Goal: Task Accomplishment & Management: Use online tool/utility

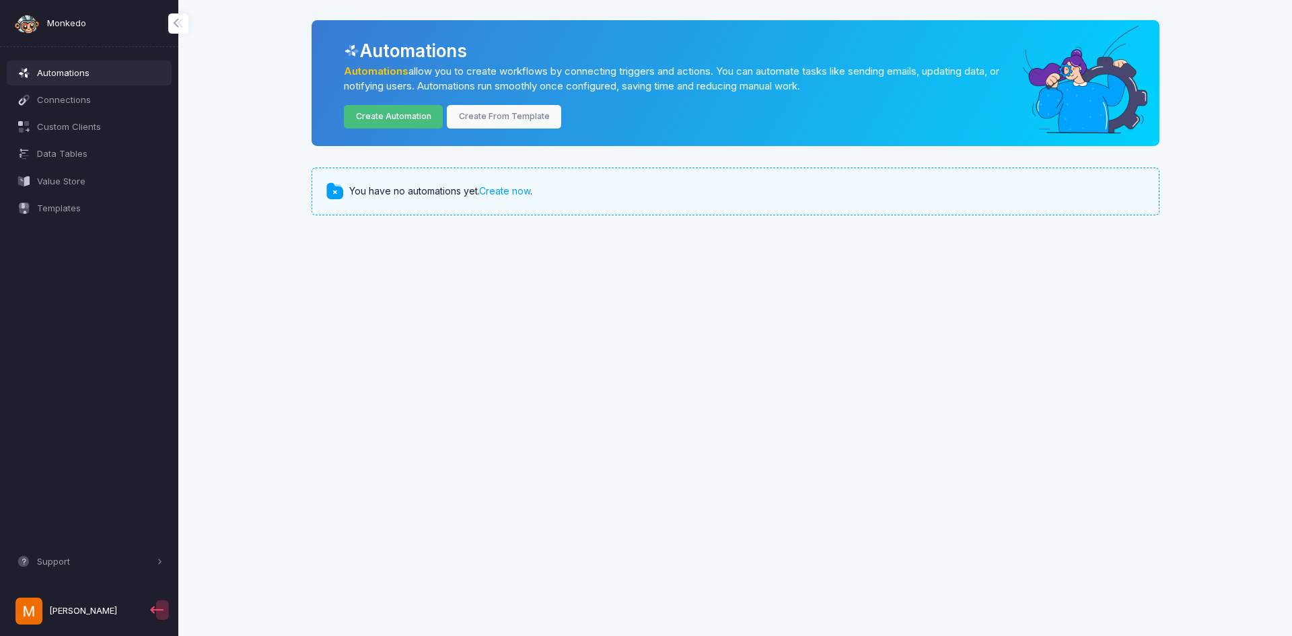
click at [373, 122] on link "Create Automation" at bounding box center [393, 117] width 99 height 24
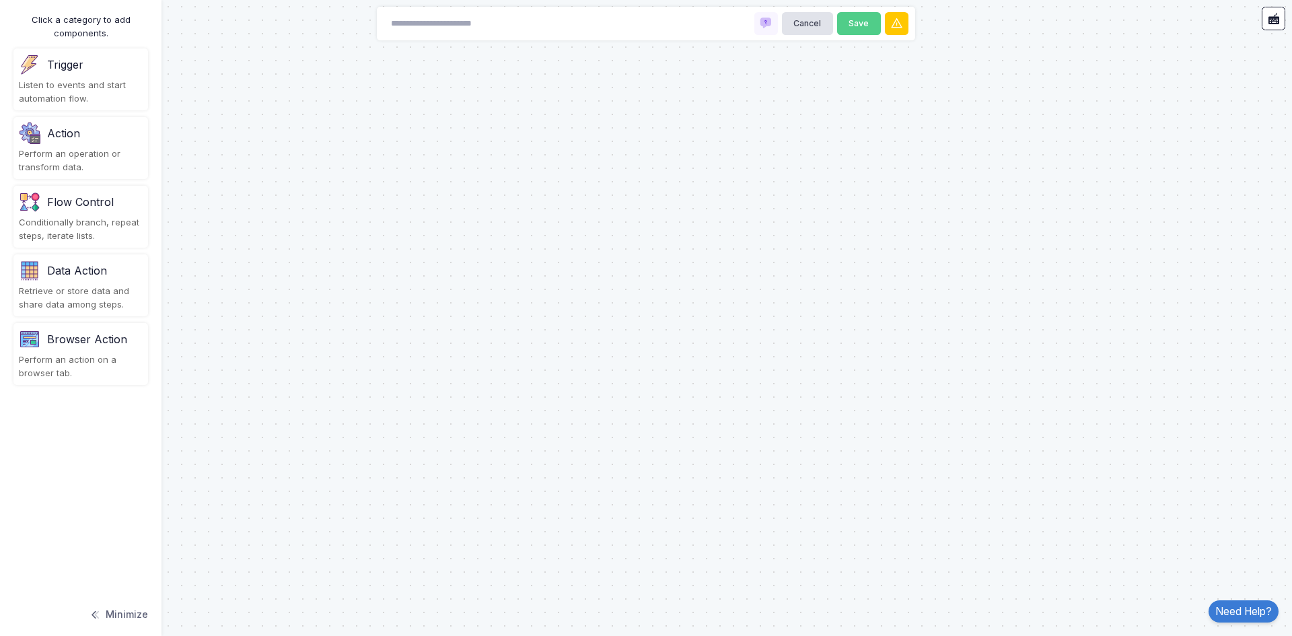
click at [628, 21] on div "Cancel Save" at bounding box center [646, 24] width 538 height 34
click at [422, 19] on input at bounding box center [451, 24] width 135 height 24
type input "****"
click at [849, 26] on button "Save" at bounding box center [859, 24] width 44 height 24
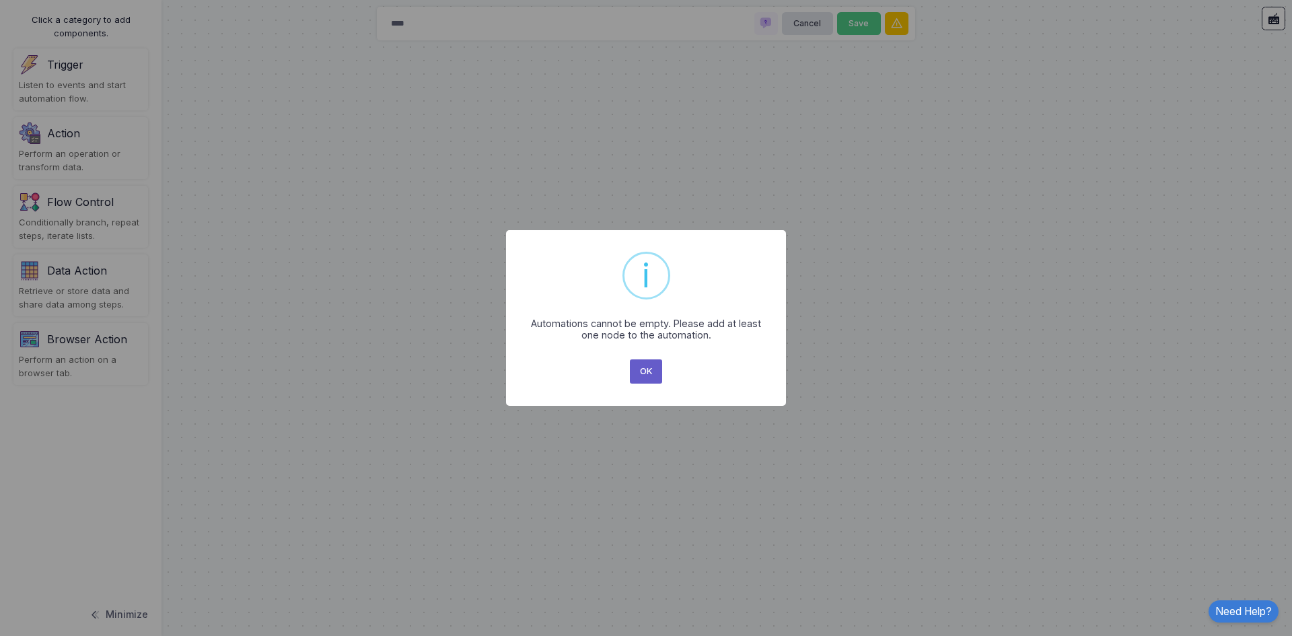
click at [654, 376] on button "OK" at bounding box center [646, 371] width 32 height 24
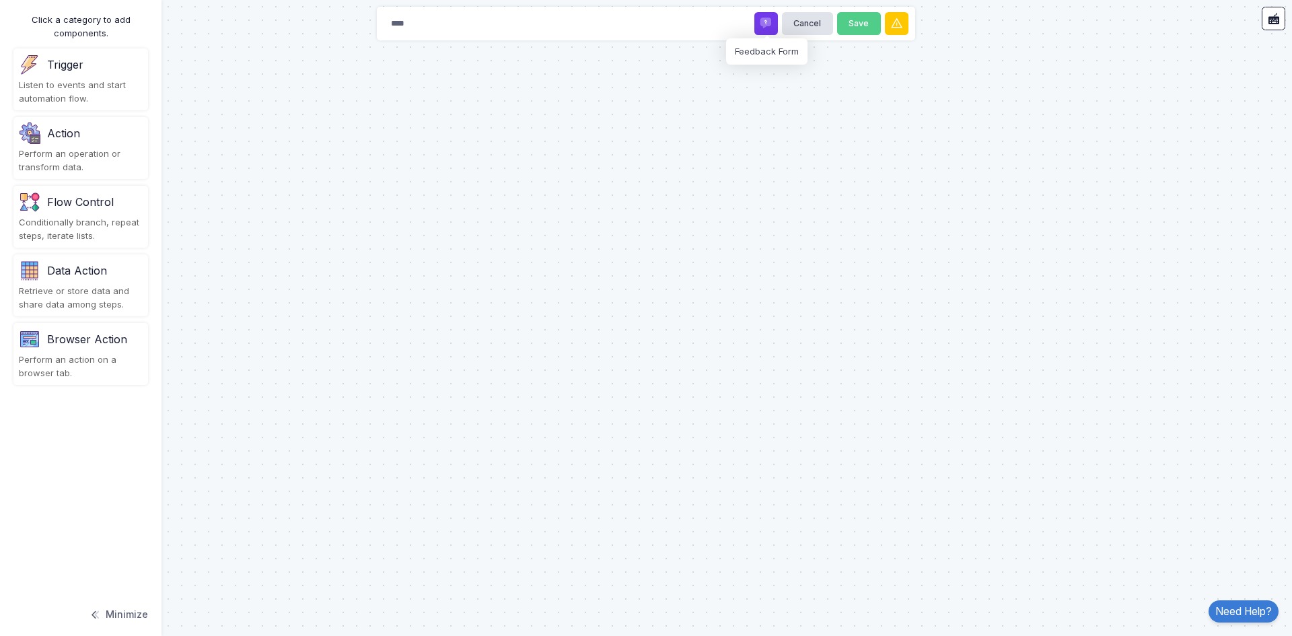
click at [761, 25] on span at bounding box center [765, 23] width 13 height 13
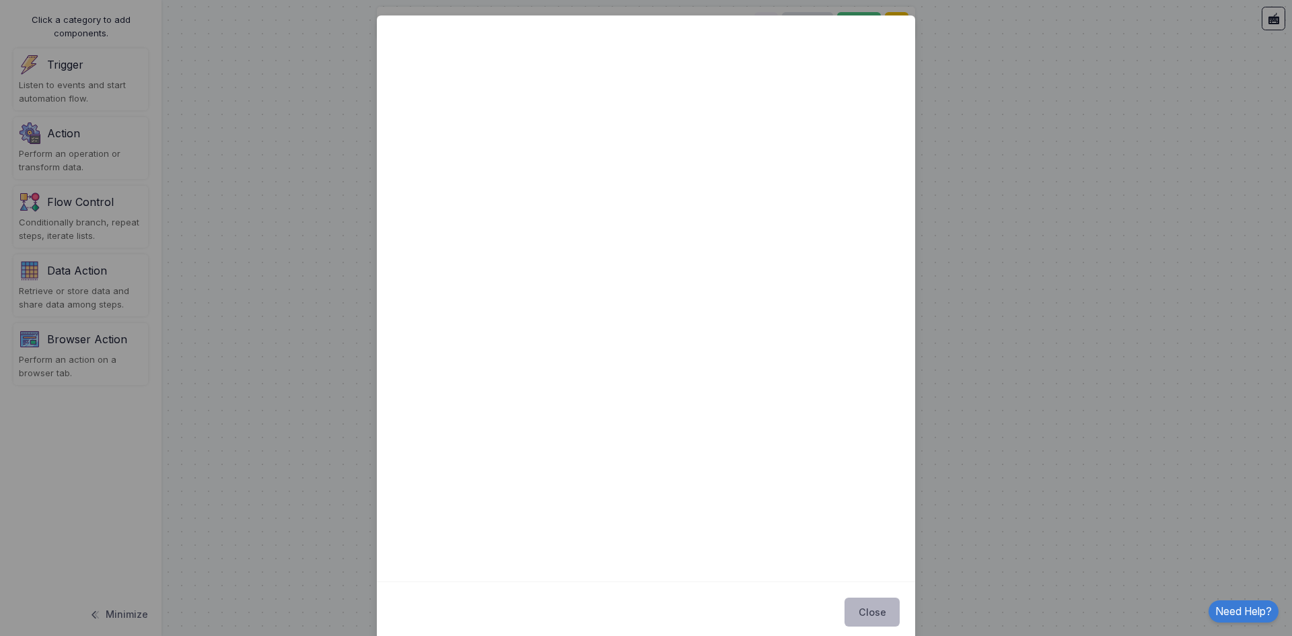
click at [873, 612] on button "Close" at bounding box center [871, 612] width 55 height 30
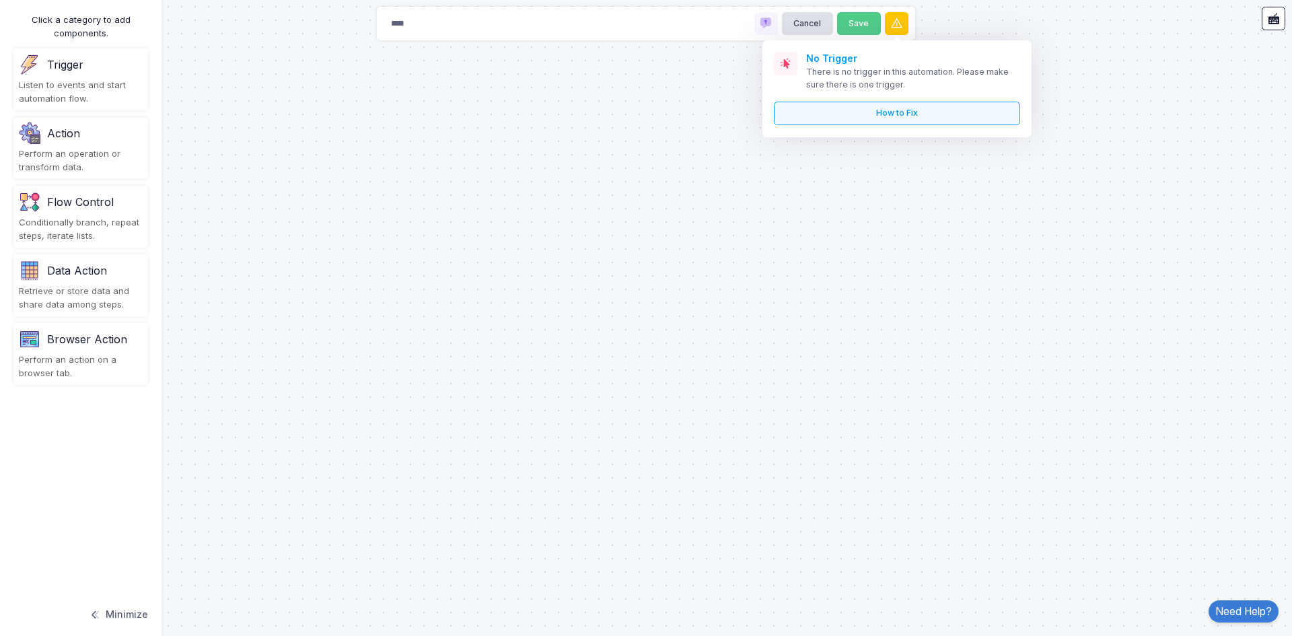
click at [875, 114] on link "How to Fix" at bounding box center [897, 114] width 246 height 24
click at [67, 87] on div "Listen to events and start automation flow." at bounding box center [81, 92] width 124 height 26
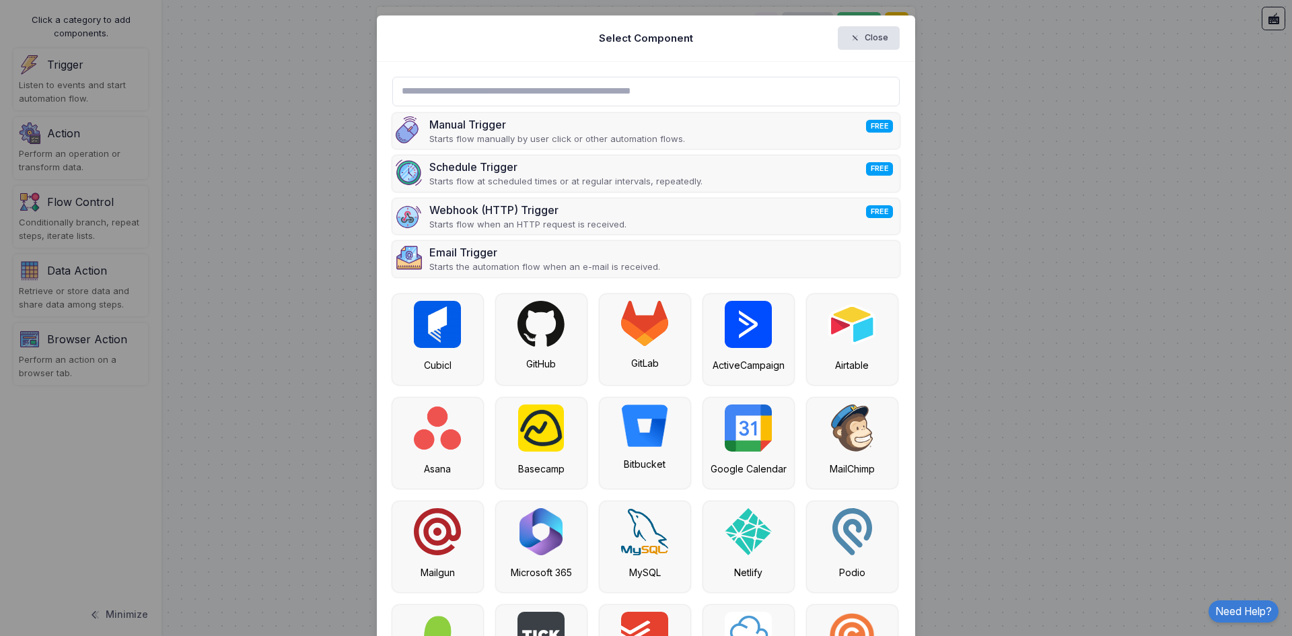
click at [477, 81] on input "text" at bounding box center [646, 92] width 508 height 30
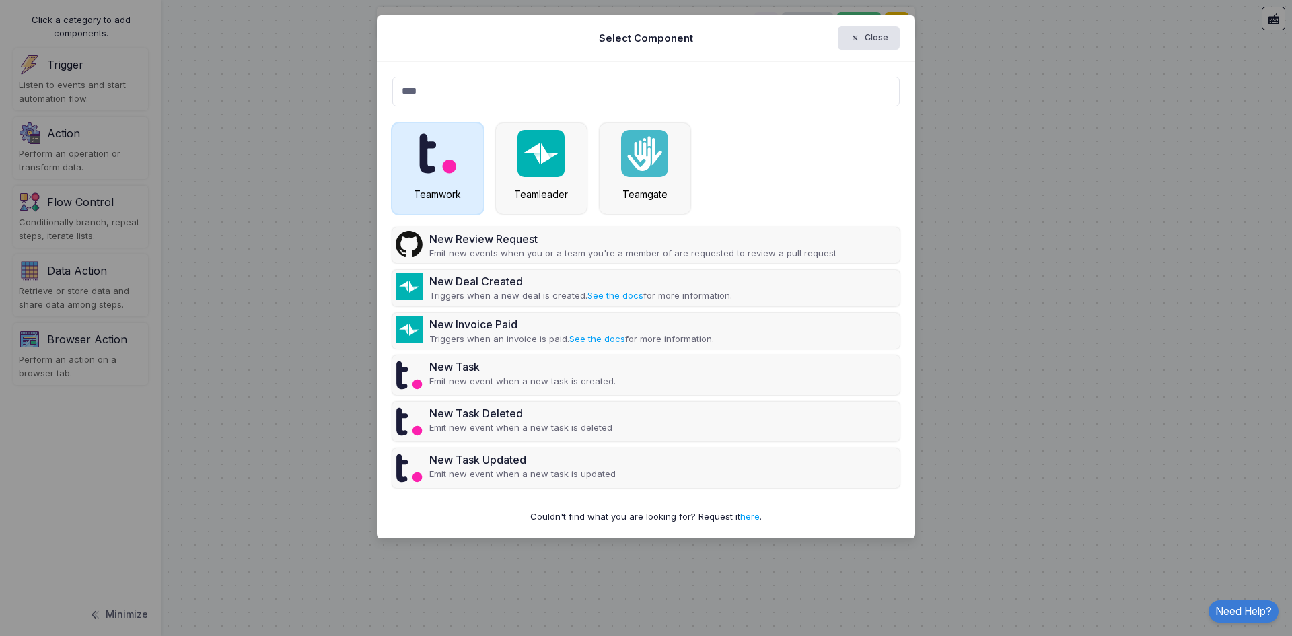
type input "****"
click at [435, 163] on img at bounding box center [437, 153] width 38 height 47
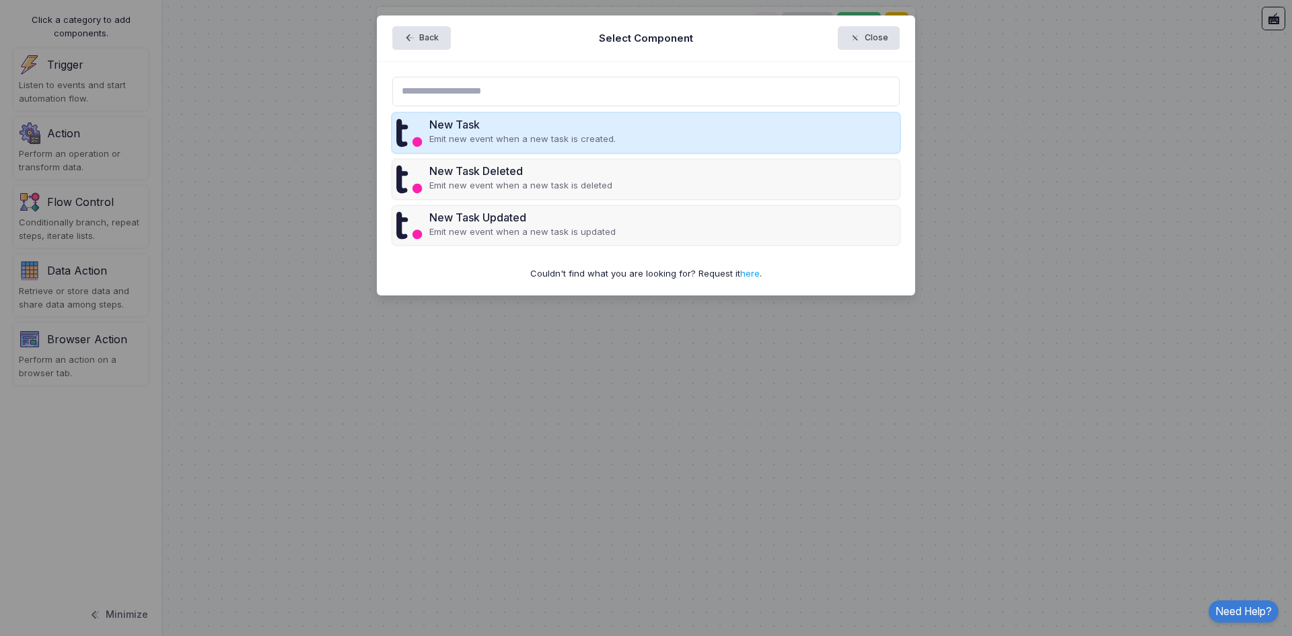
click at [434, 124] on div "New Task" at bounding box center [522, 124] width 186 height 16
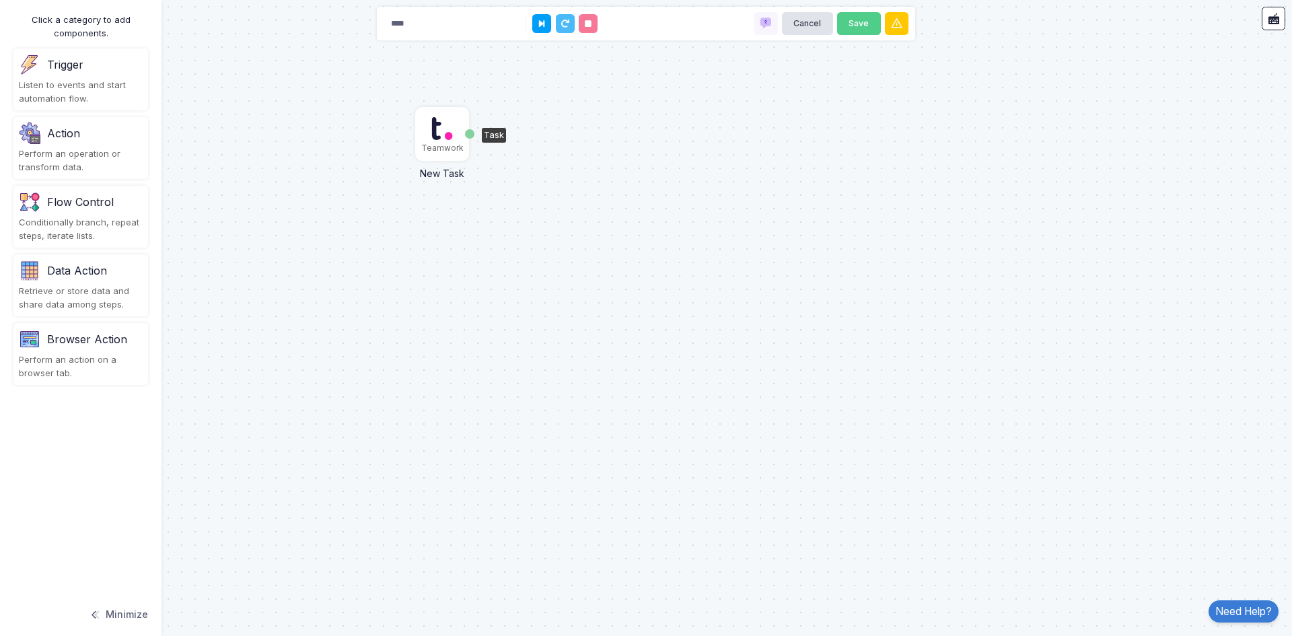
click at [442, 134] on img at bounding box center [442, 128] width 22 height 27
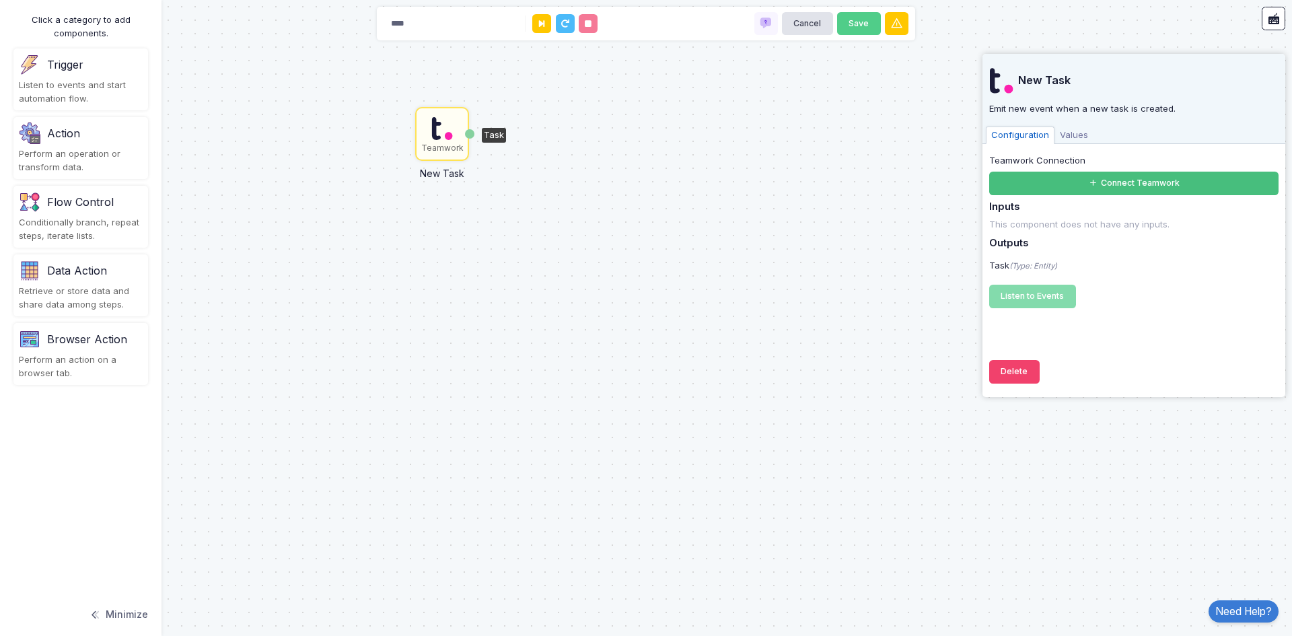
click at [1100, 176] on button "Connect Teamwork" at bounding box center [1133, 184] width 289 height 24
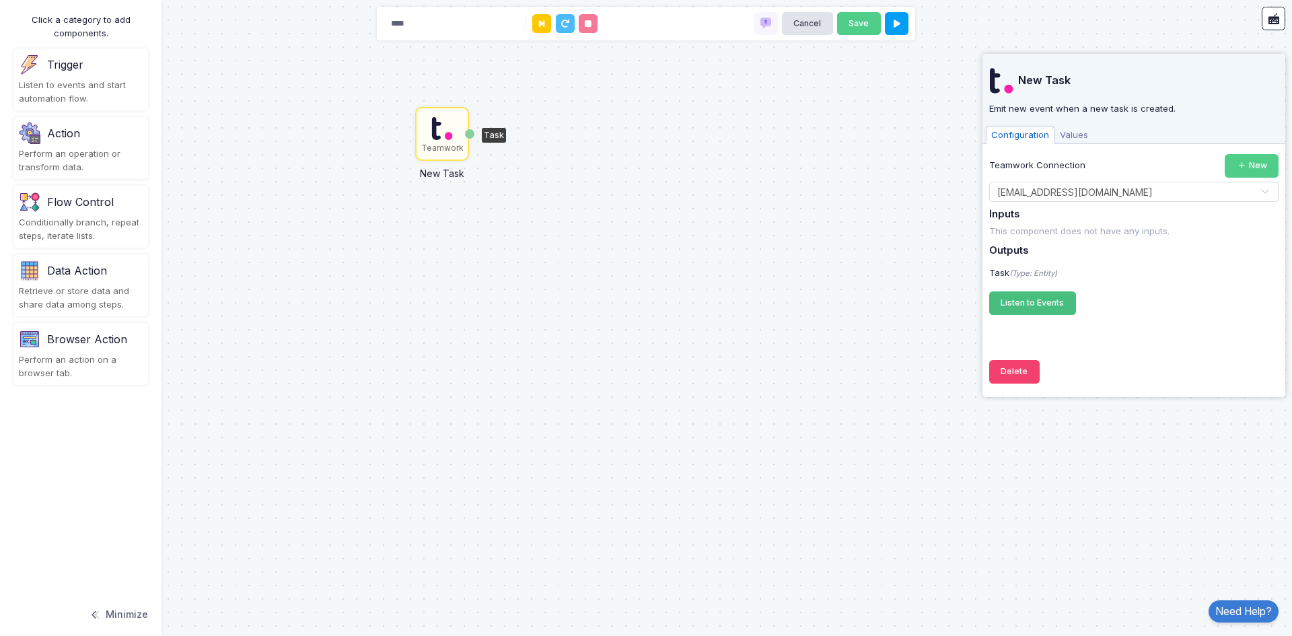
click at [1039, 306] on span "Listen to Events" at bounding box center [1031, 302] width 63 height 10
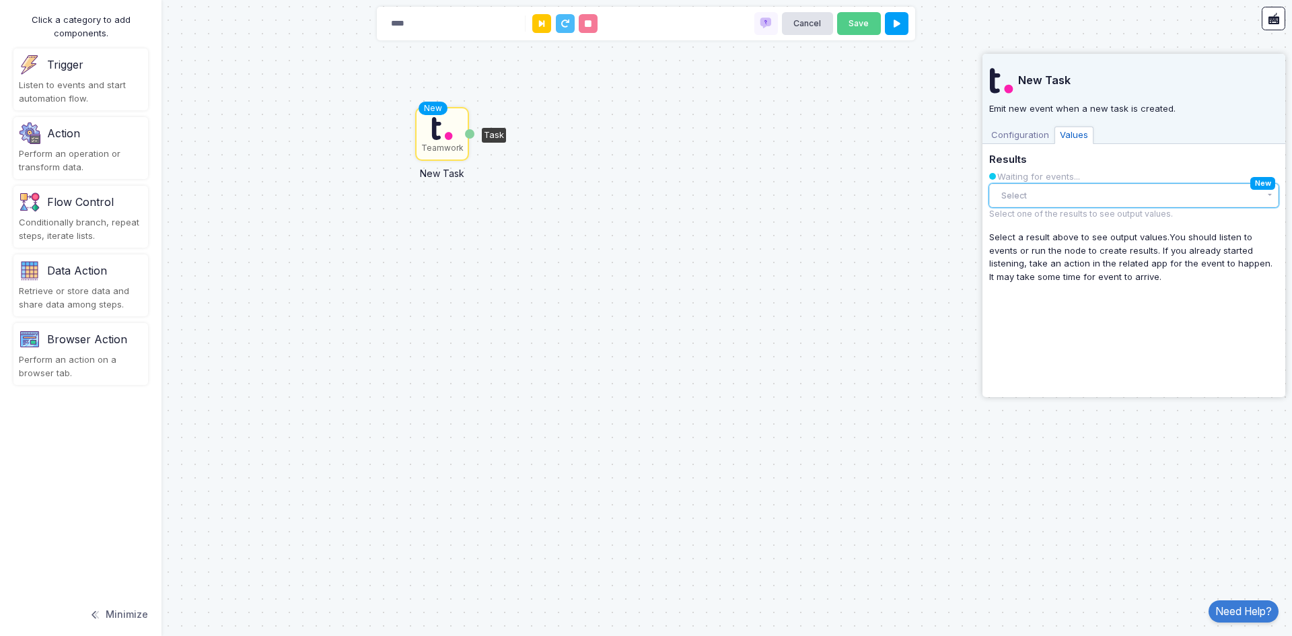
click at [1169, 186] on button "Select" at bounding box center [1133, 196] width 289 height 24
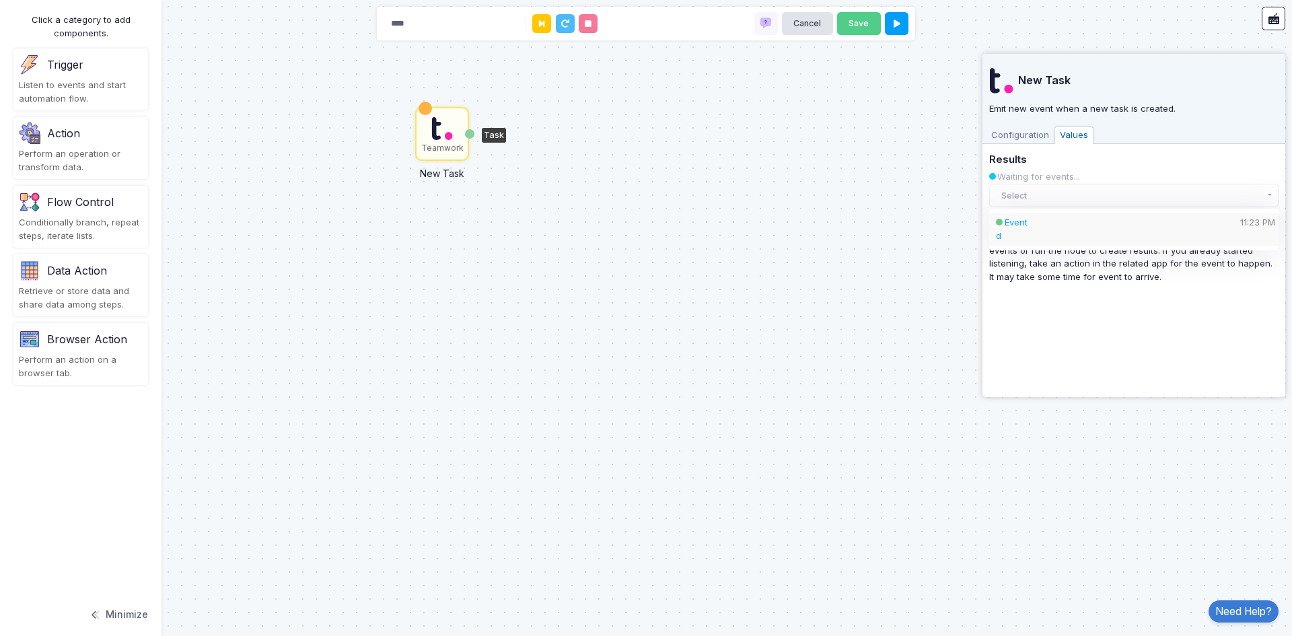
click at [1116, 231] on div "d" at bounding box center [1134, 235] width 276 height 13
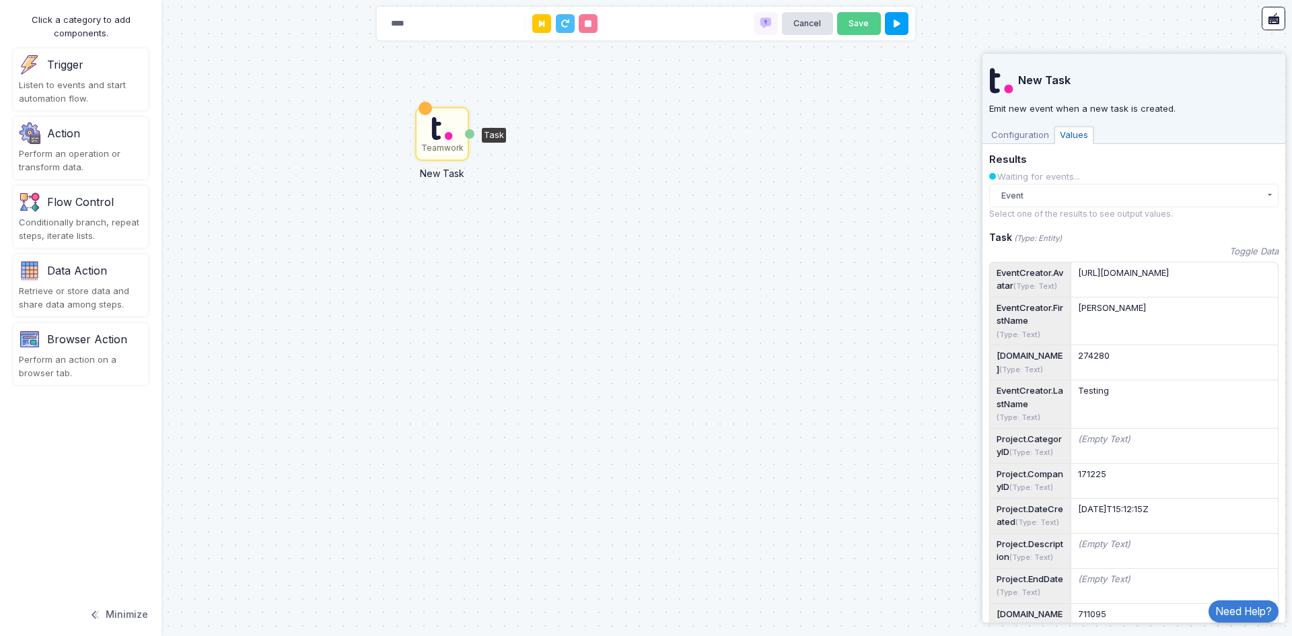
click at [1015, 131] on span "Configuration" at bounding box center [1020, 134] width 69 height 17
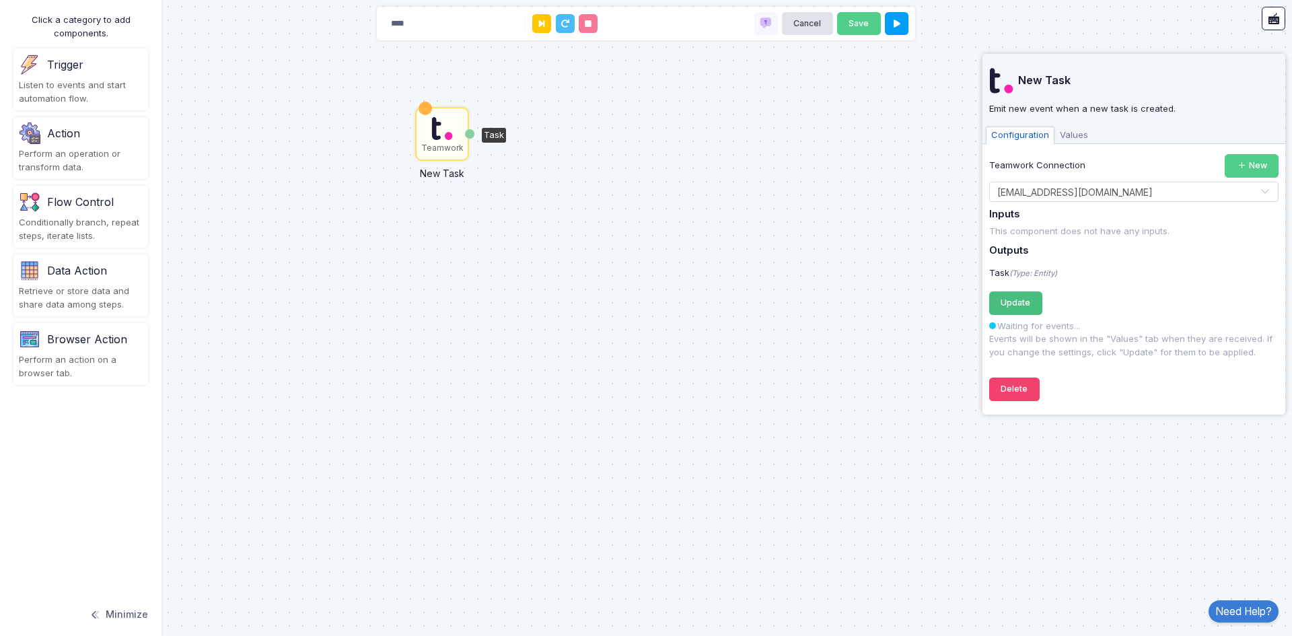
click at [1021, 303] on span "Update" at bounding box center [1015, 302] width 30 height 10
click at [1080, 139] on span "Values" at bounding box center [1073, 134] width 39 height 17
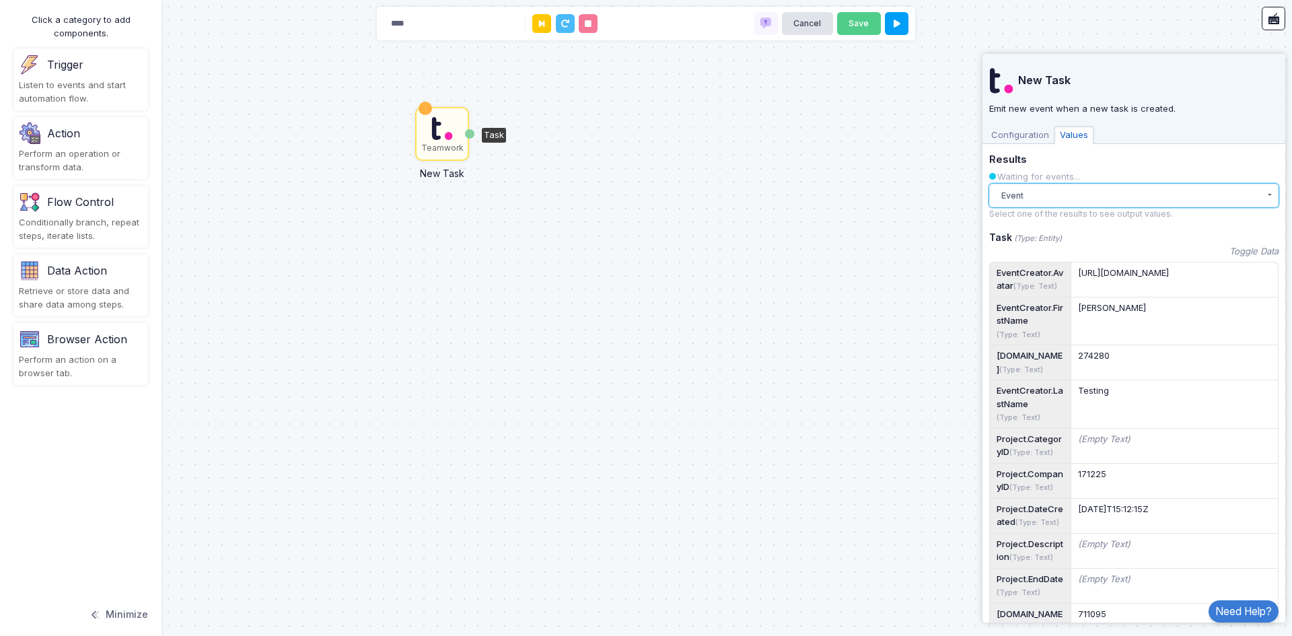
click at [1035, 190] on button "Event" at bounding box center [1133, 196] width 289 height 24
click at [1040, 230] on div "d" at bounding box center [1134, 235] width 276 height 13
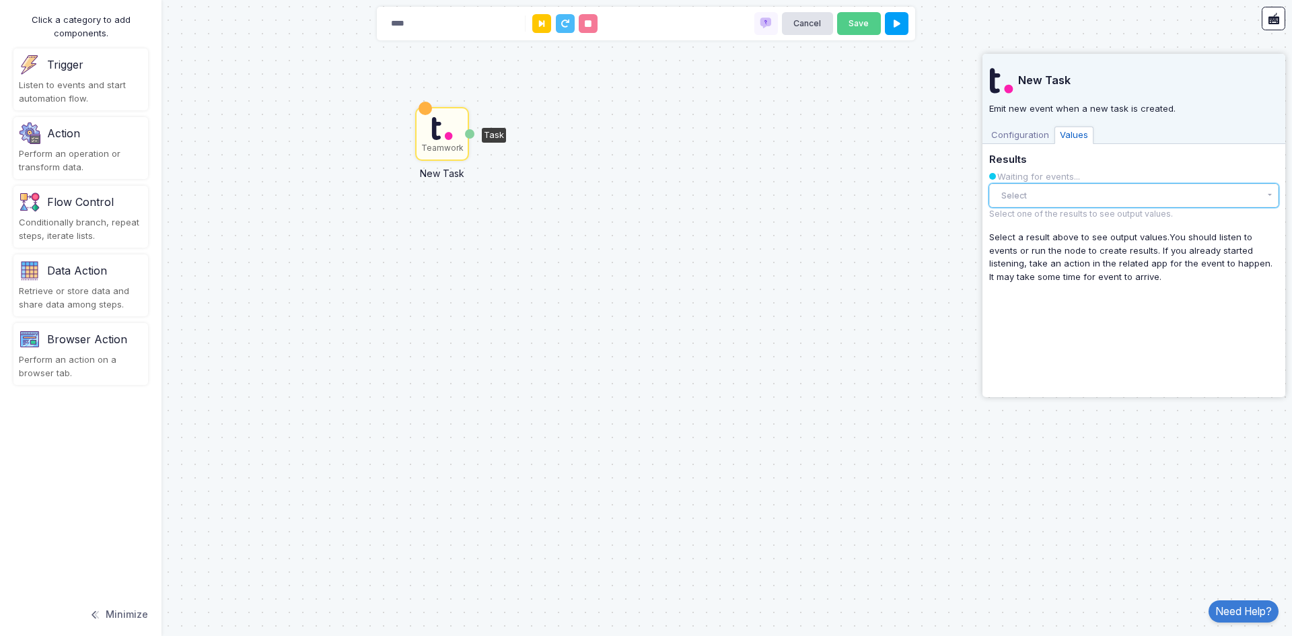
click at [1031, 198] on button "Select" at bounding box center [1133, 196] width 289 height 24
click at [1045, 195] on button "Select" at bounding box center [1133, 196] width 289 height 24
click at [894, 120] on div "Teamwork New Task Task" at bounding box center [646, 318] width 1292 height 636
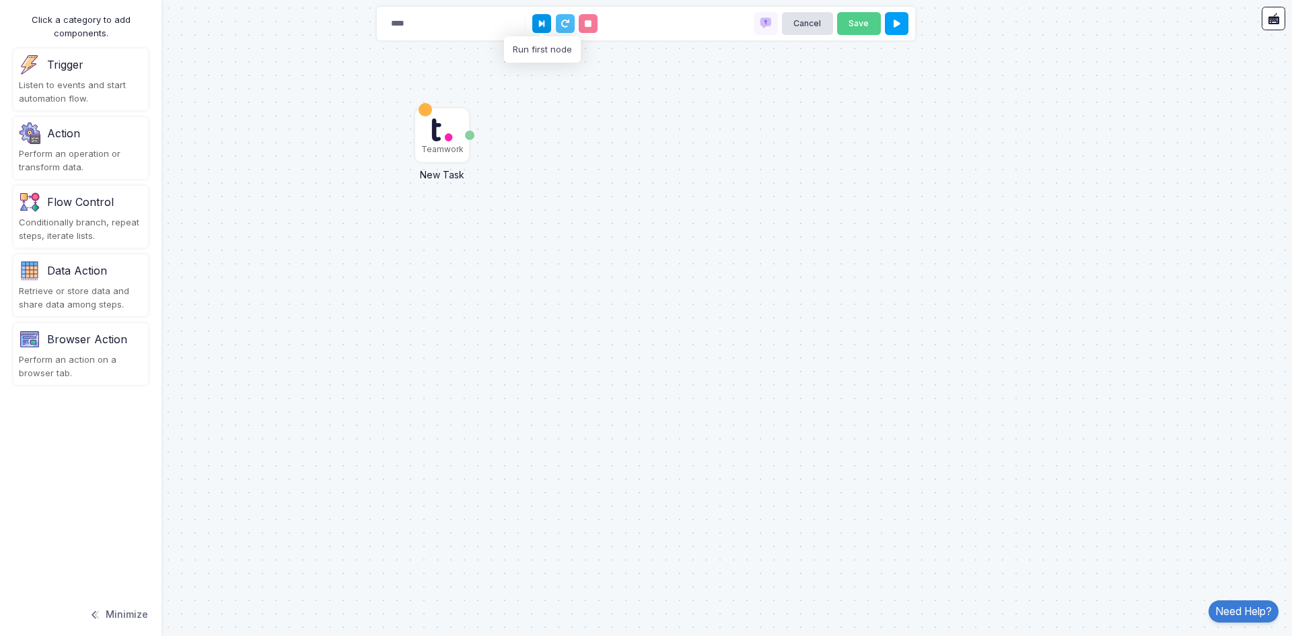
click at [536, 29] on button at bounding box center [541, 23] width 19 height 19
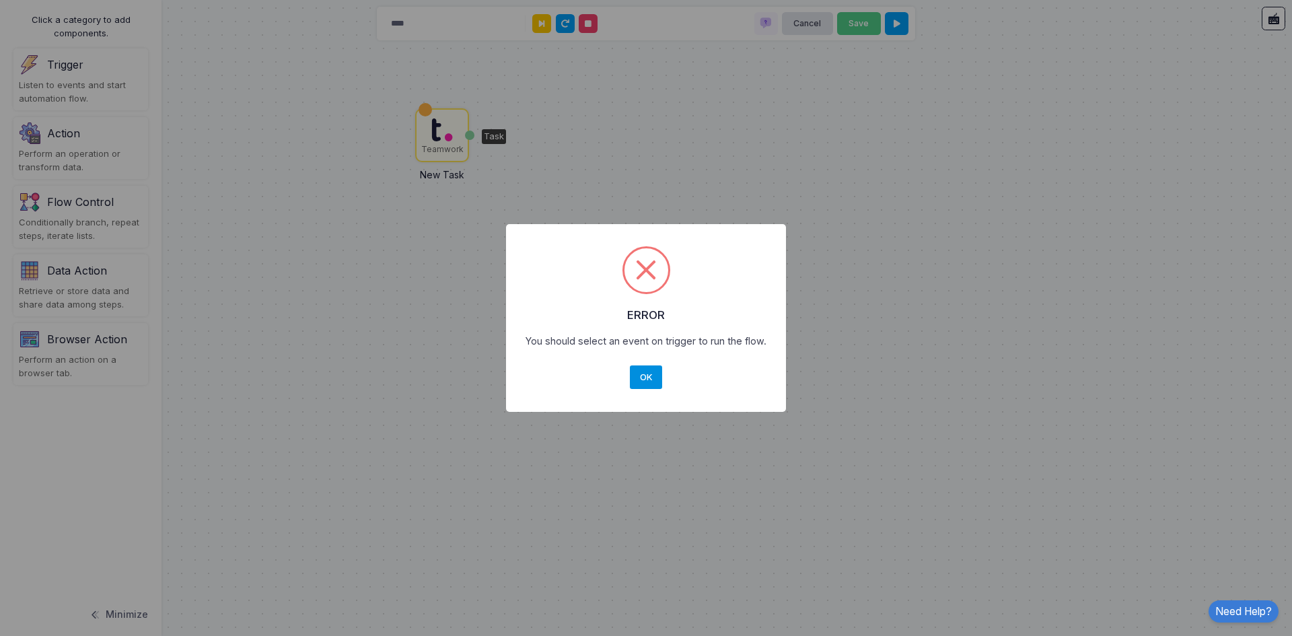
click at [647, 369] on button "OK" at bounding box center [646, 377] width 32 height 24
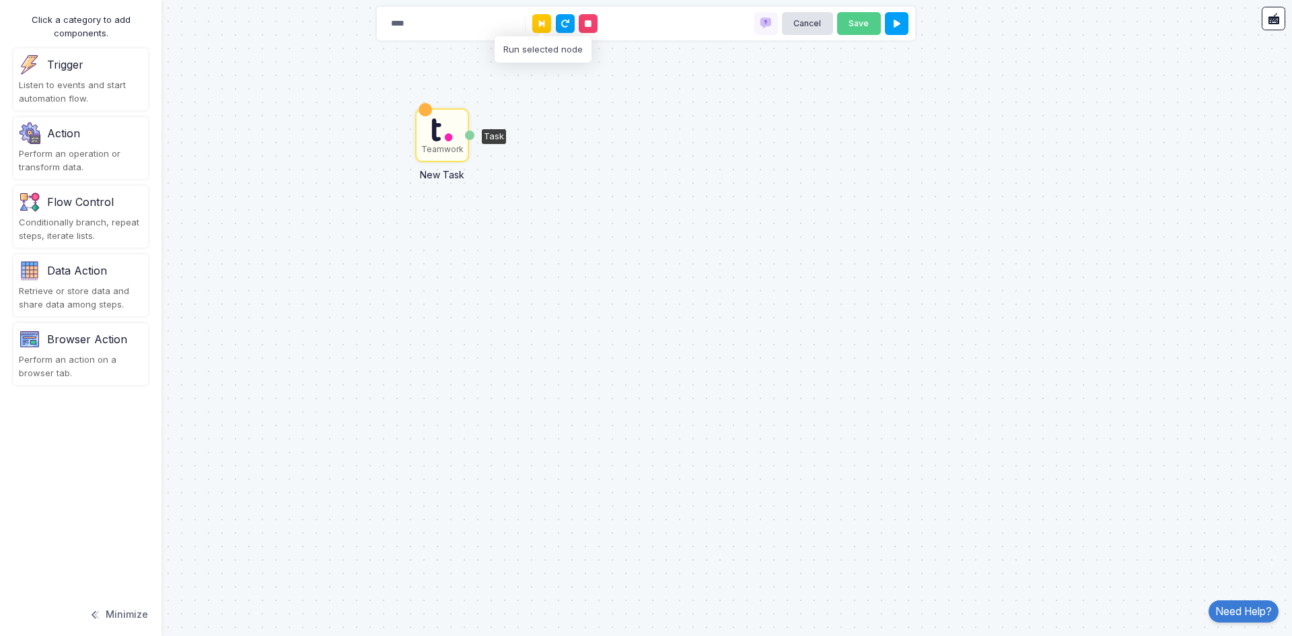
click at [61, 140] on div "Action" at bounding box center [63, 133] width 33 height 16
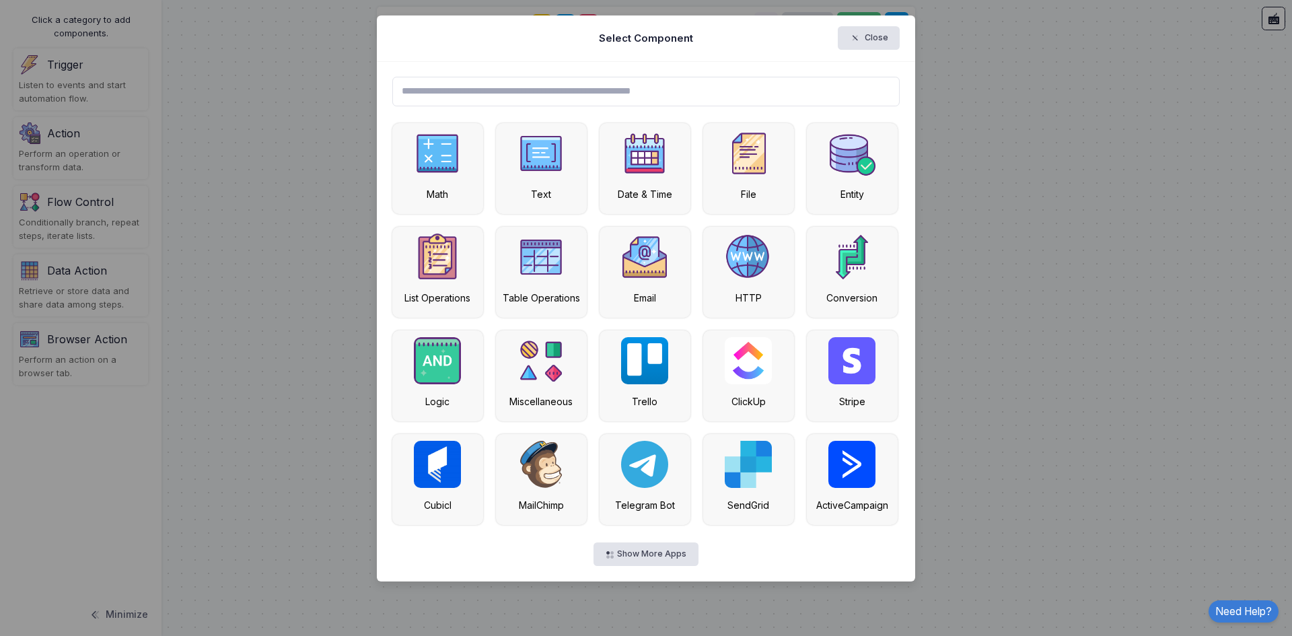
click at [479, 96] on input "text" at bounding box center [646, 92] width 508 height 30
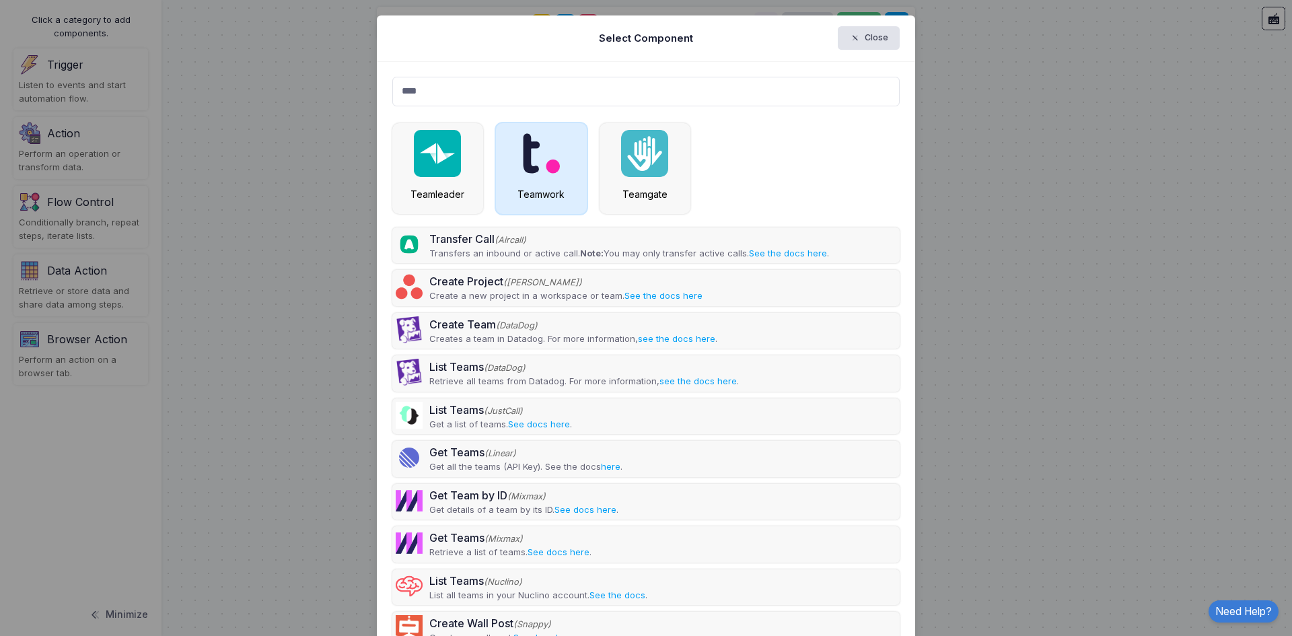
type input "****"
click at [522, 158] on img at bounding box center [541, 153] width 38 height 47
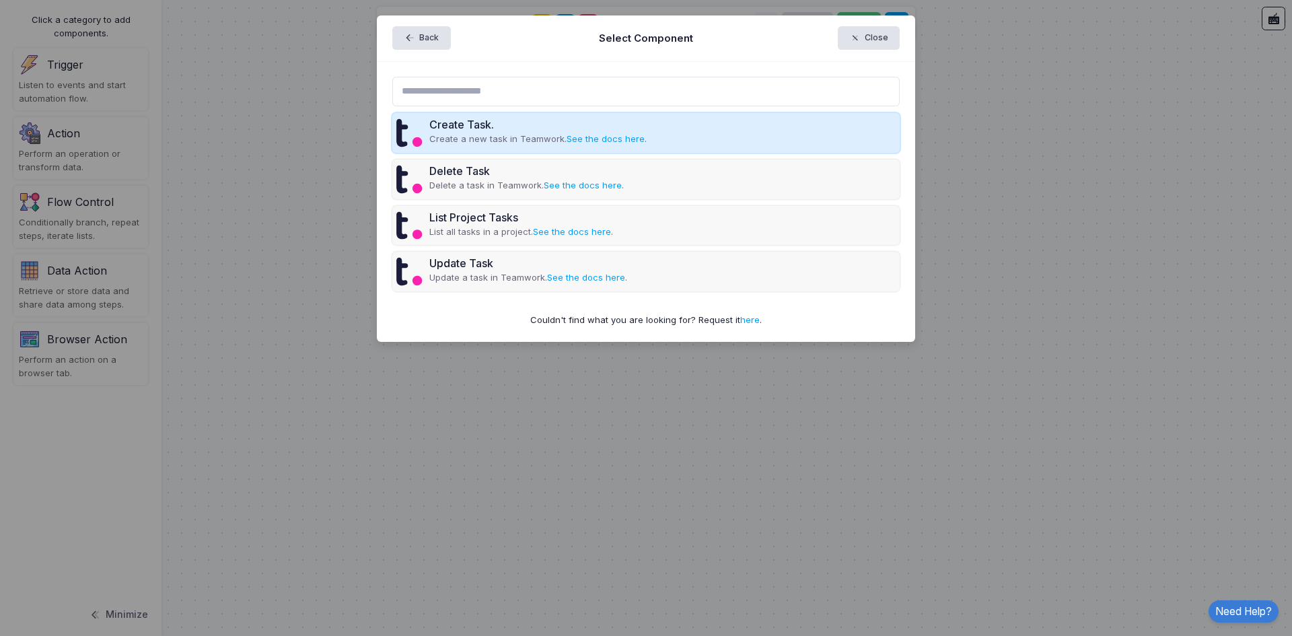
click at [464, 122] on div "Create Task." at bounding box center [537, 124] width 217 height 16
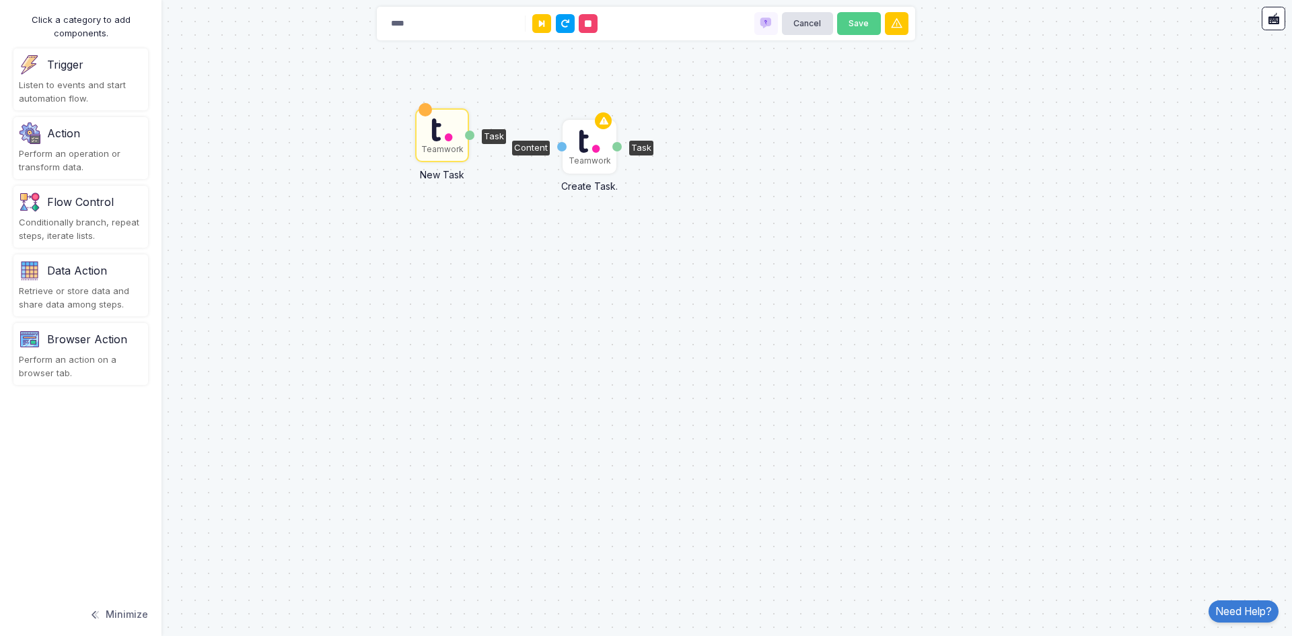
click at [590, 145] on img at bounding box center [590, 141] width 22 height 27
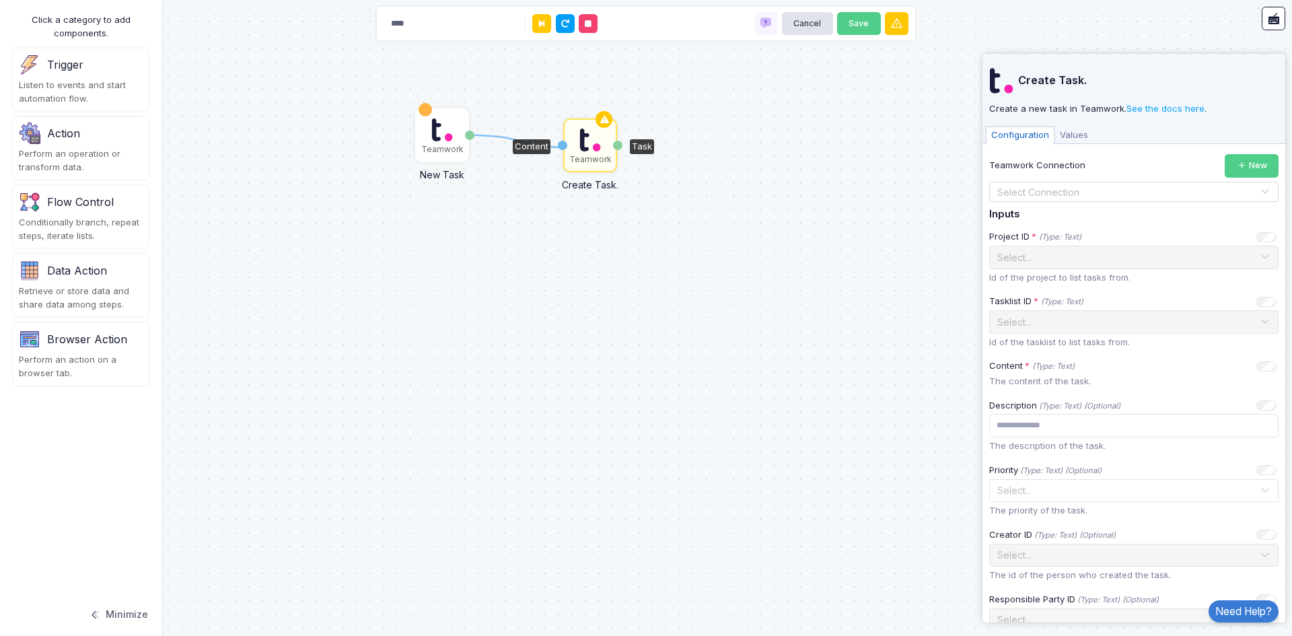
drag, startPoint x: 469, startPoint y: 131, endPoint x: 571, endPoint y: 147, distance: 103.0
click at [1, 2] on div "1 Teamwork New Task Task Teamwork Create Task. Content Task" at bounding box center [0, 1] width 1 height 1
drag, startPoint x: 468, startPoint y: 133, endPoint x: 610, endPoint y: 123, distance: 142.3
click at [1, 2] on div "1 Teamwork New Task Task Teamwork Create Task. Content Task" at bounding box center [0, 1] width 1 height 1
click at [1136, 182] on div "Teamwork Connection New Select Connection" at bounding box center [1133, 178] width 289 height 48
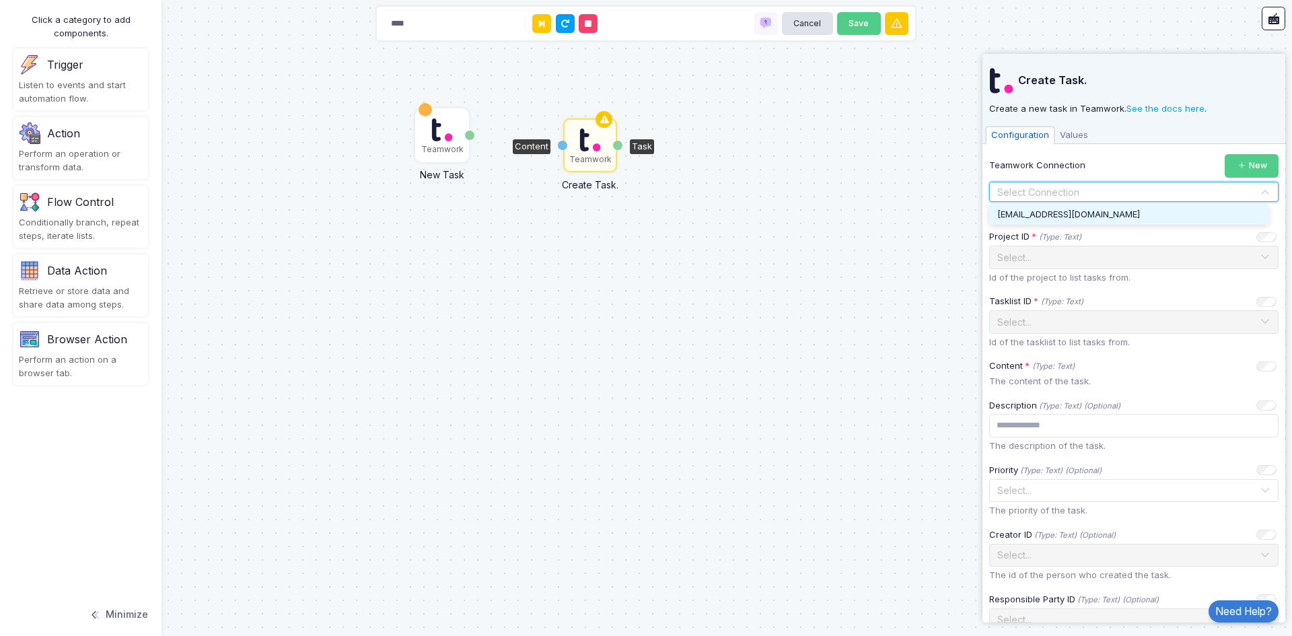
click at [1129, 192] on input "text" at bounding box center [1120, 192] width 248 height 15
click at [1105, 207] on div "[EMAIL_ADDRESS][DOMAIN_NAME]" at bounding box center [1128, 215] width 279 height 20
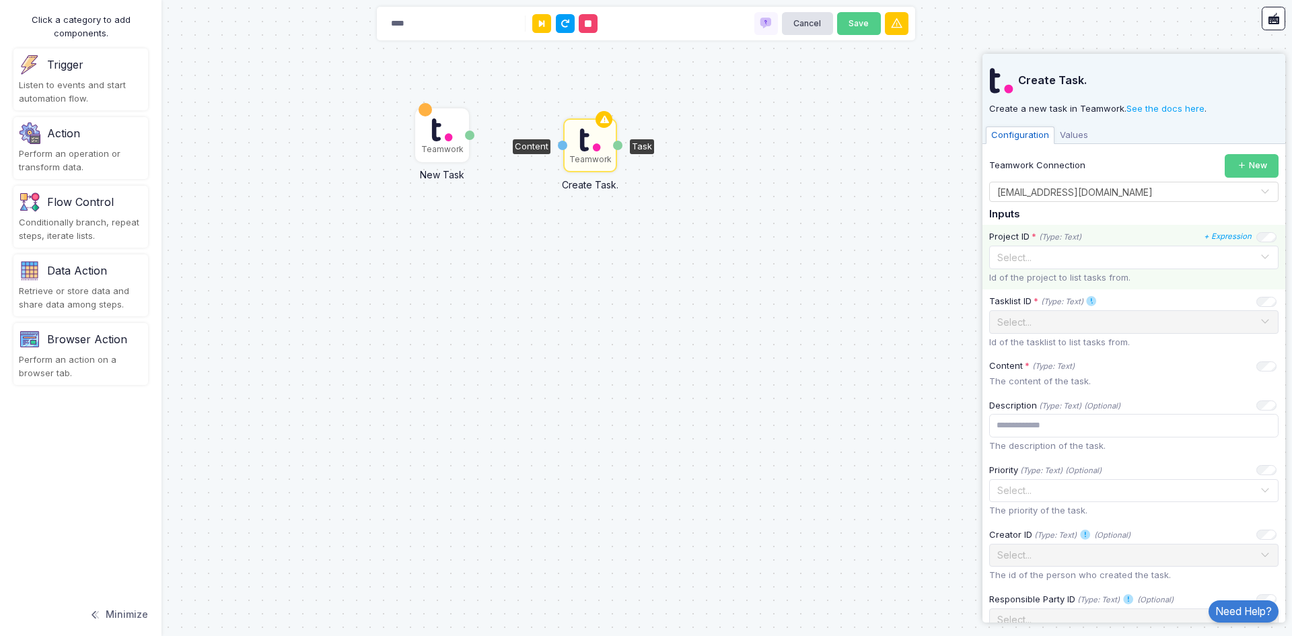
click at [1098, 256] on input "text" at bounding box center [1120, 256] width 248 height 15
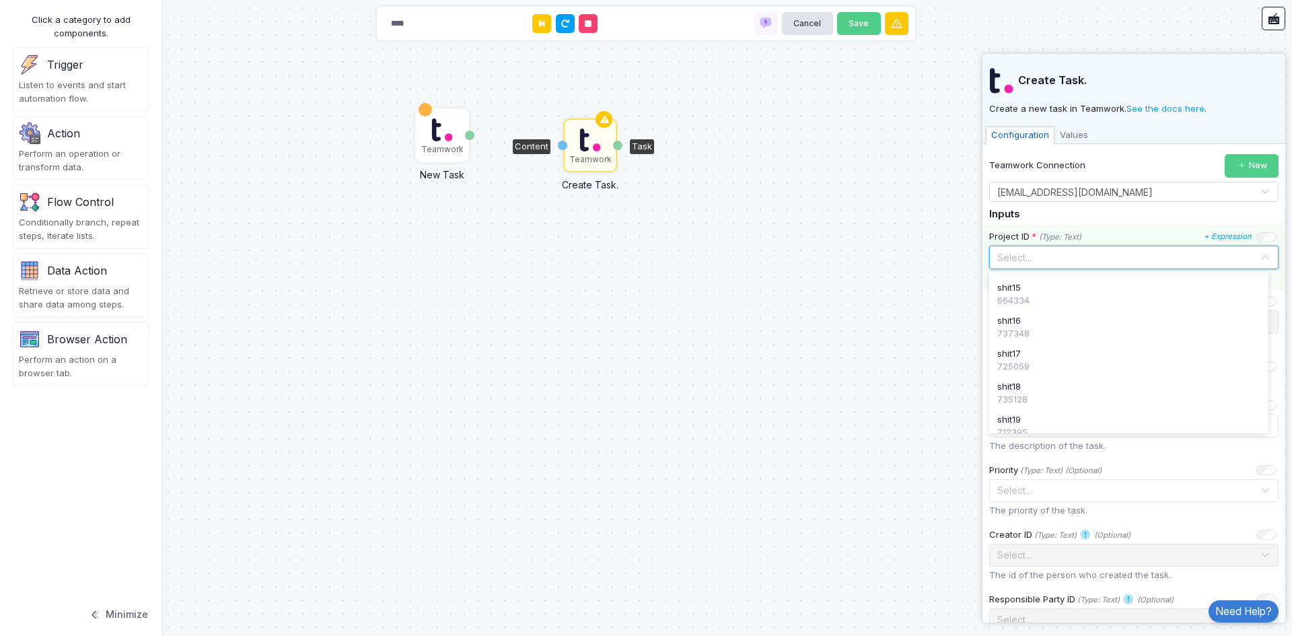
scroll to position [269, 0]
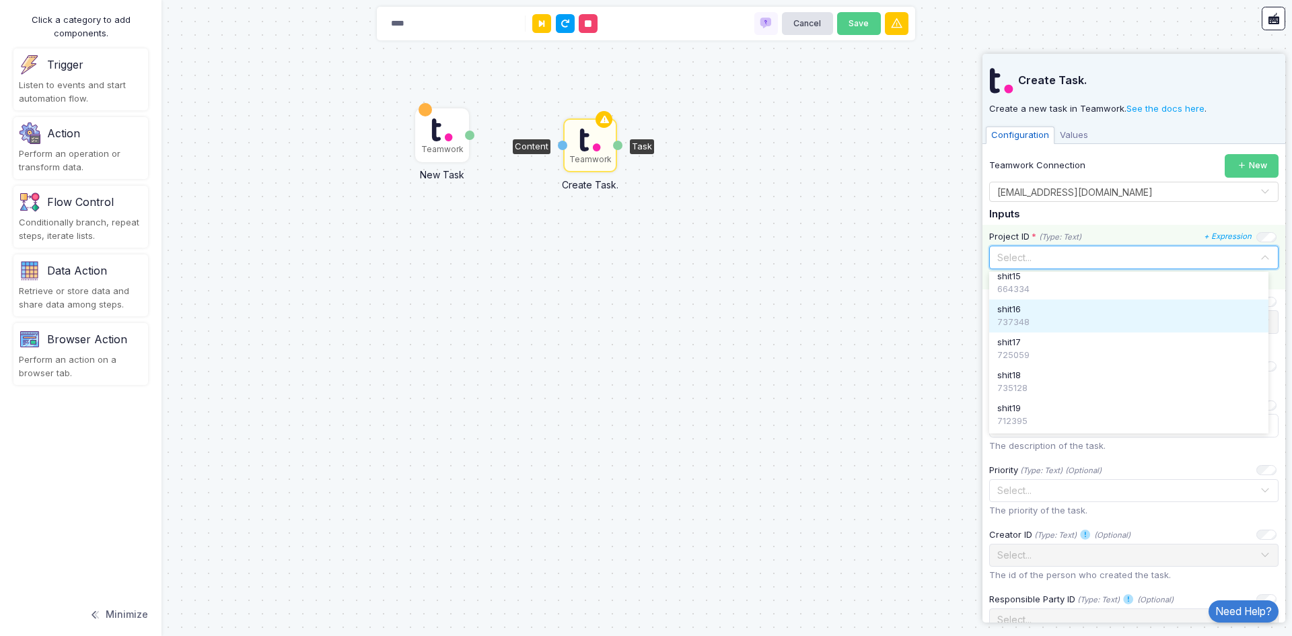
click at [1082, 326] on div "737348" at bounding box center [1128, 322] width 263 height 13
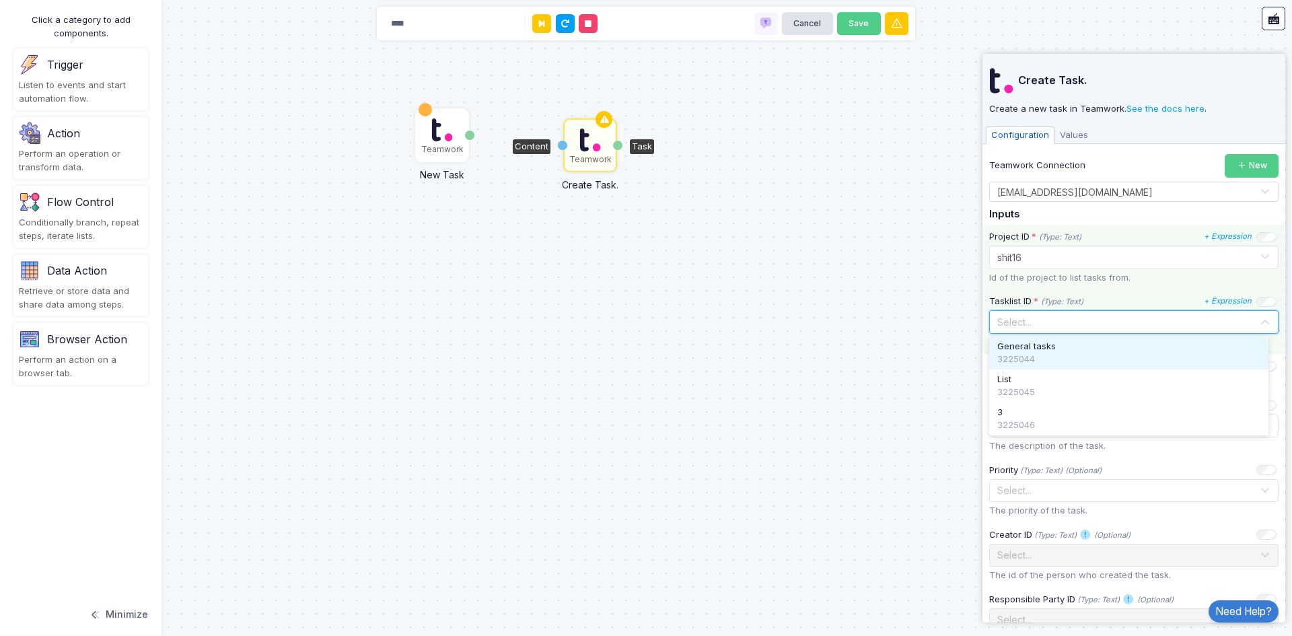
click at [1057, 324] on input "text" at bounding box center [1120, 321] width 248 height 15
click at [1052, 346] on span "General tasks" at bounding box center [1026, 346] width 59 height 13
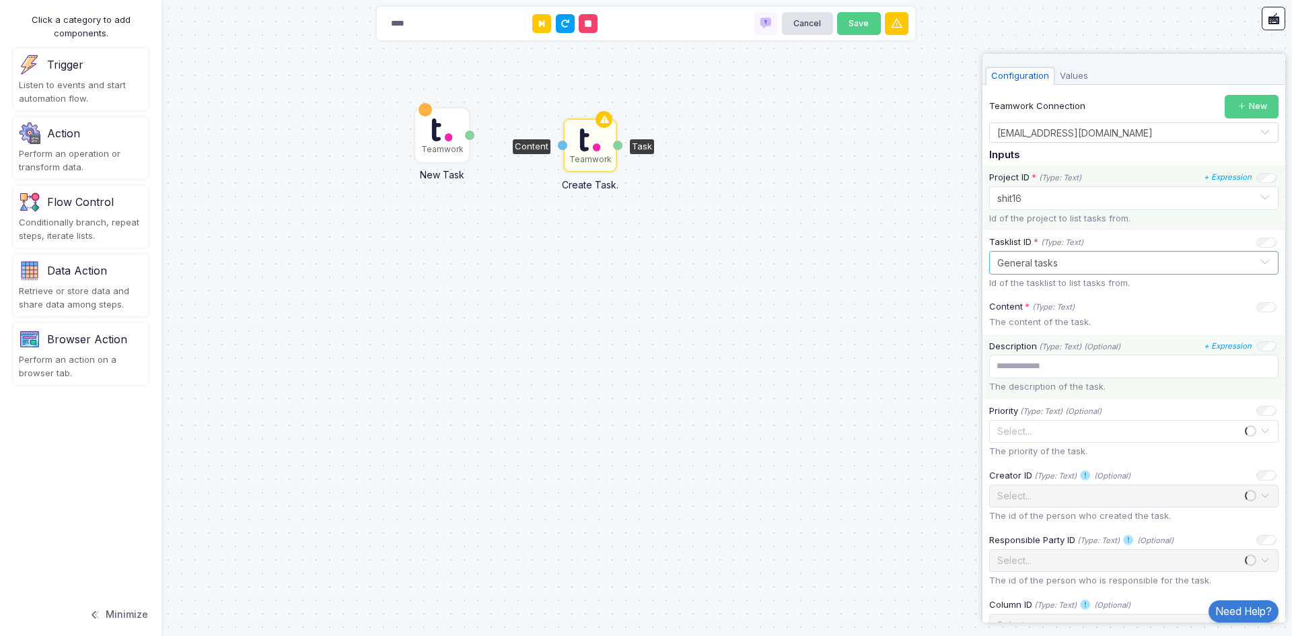
scroll to position [135, 0]
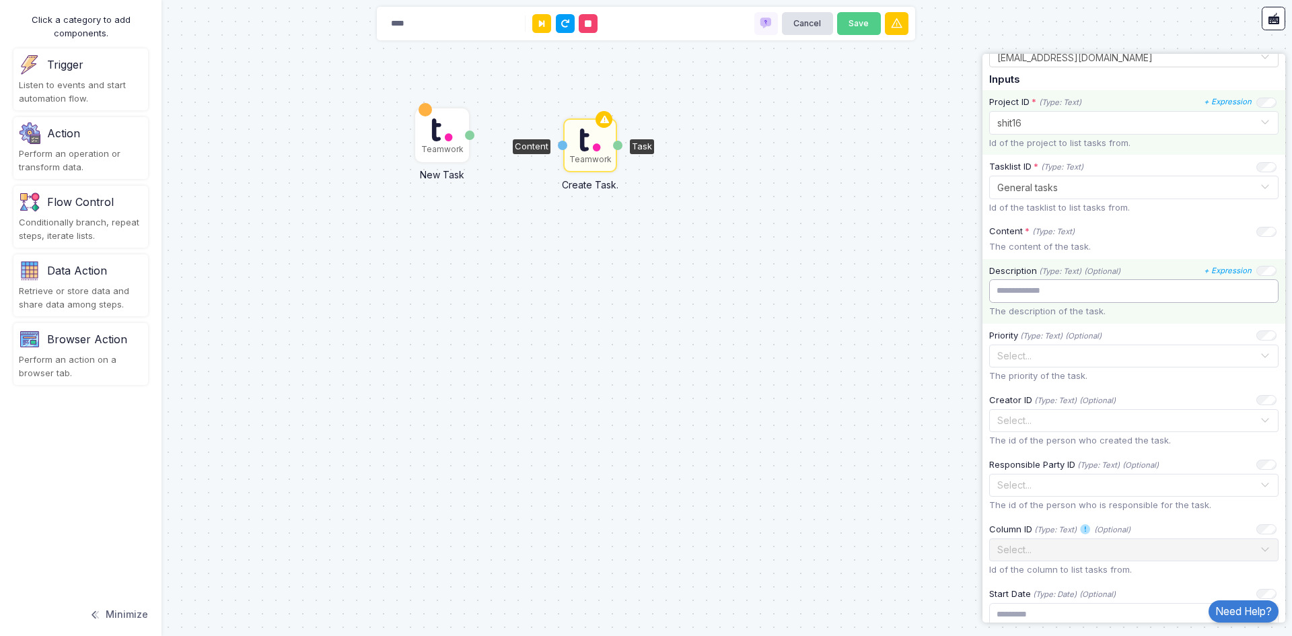
click at [1028, 287] on input "text" at bounding box center [1133, 291] width 289 height 24
click at [1028, 292] on input "text" at bounding box center [1133, 291] width 289 height 24
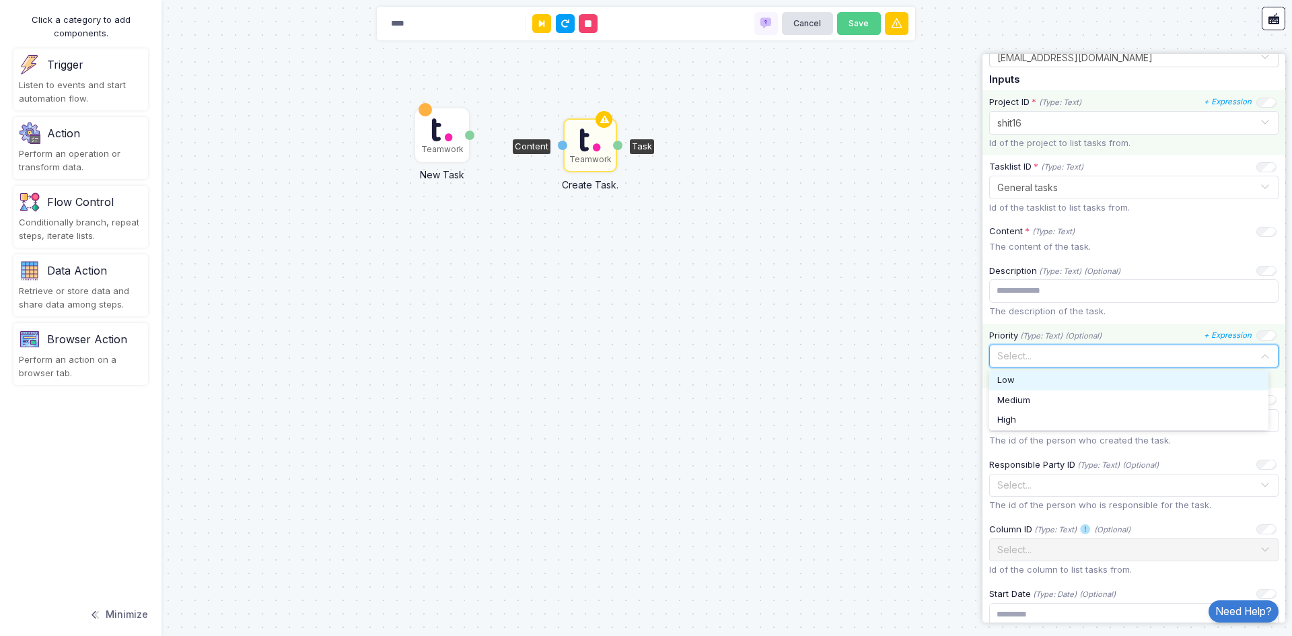
click at [1054, 351] on input "text" at bounding box center [1120, 355] width 248 height 15
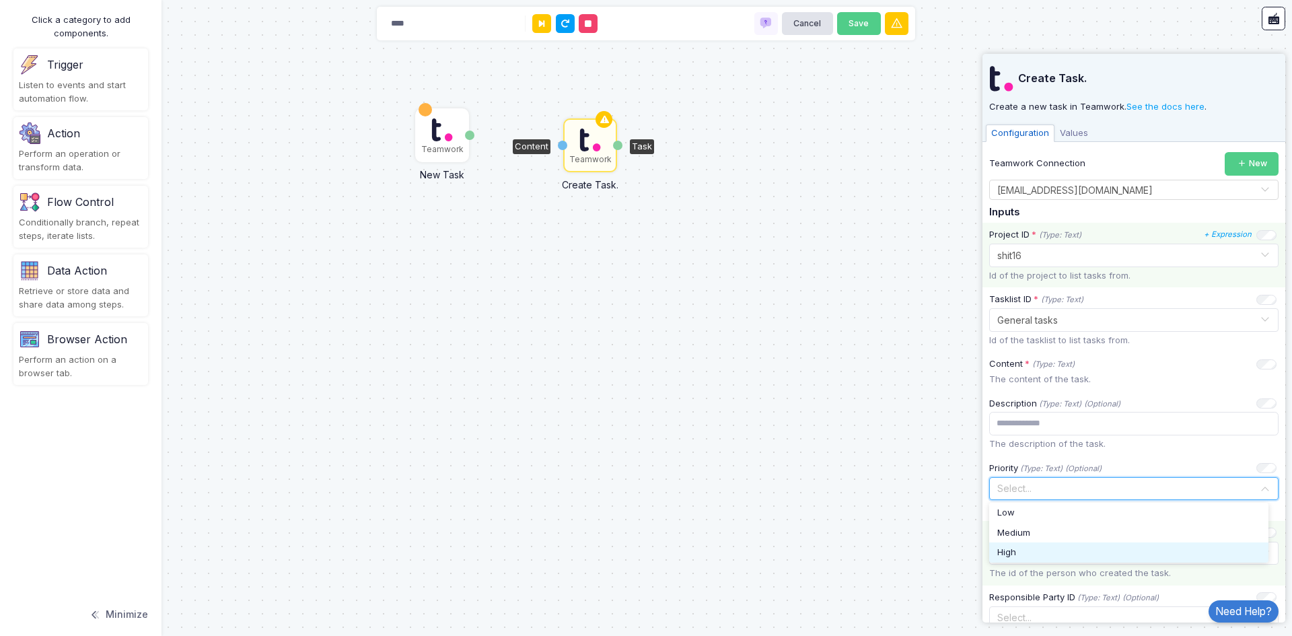
scroll to position [0, 0]
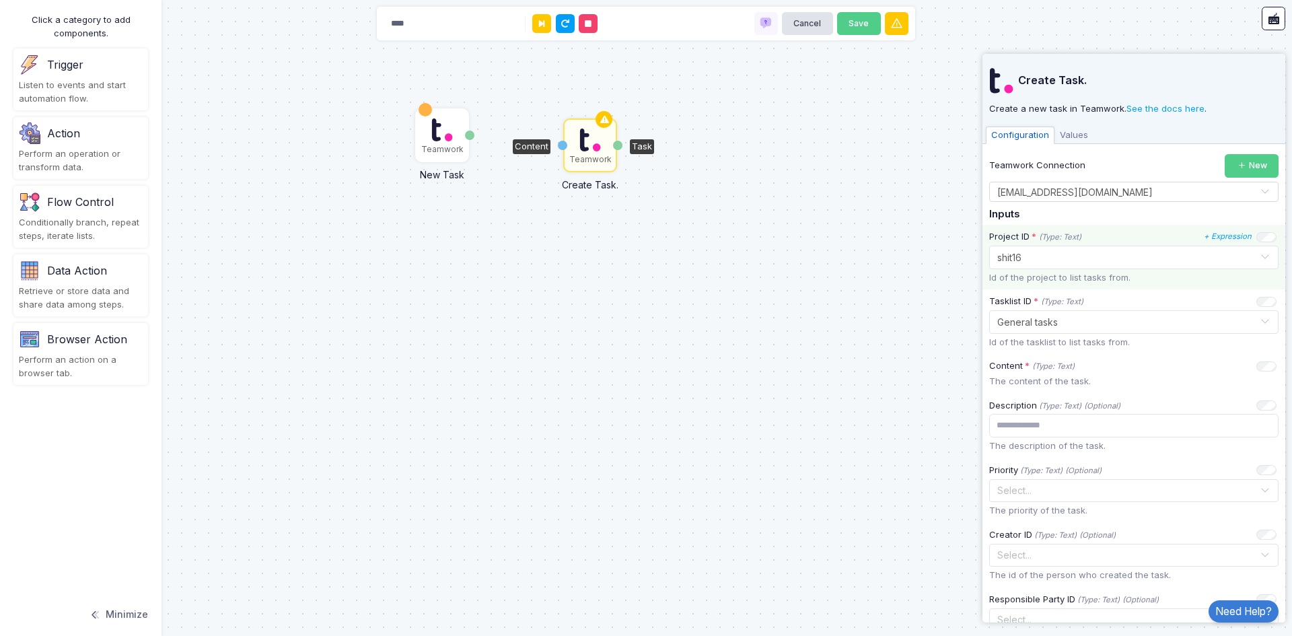
click at [854, 384] on div "Teamwork New Task Task Teamwork Create Task. Content Task" at bounding box center [646, 318] width 1292 height 636
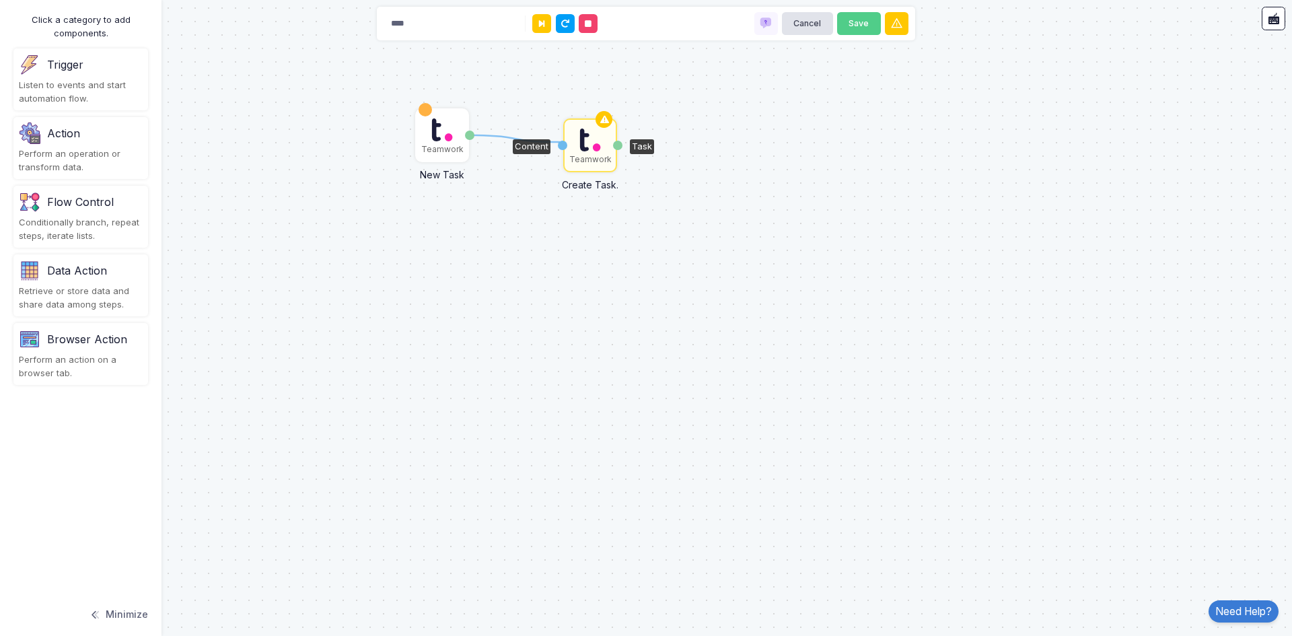
drag, startPoint x: 468, startPoint y: 131, endPoint x: 560, endPoint y: 142, distance: 92.1
click at [1, 2] on div "1 Teamwork New Task Task Teamwork Create Task. Content Task" at bounding box center [0, 1] width 1 height 1
click at [596, 120] on icon at bounding box center [604, 119] width 16 height 19
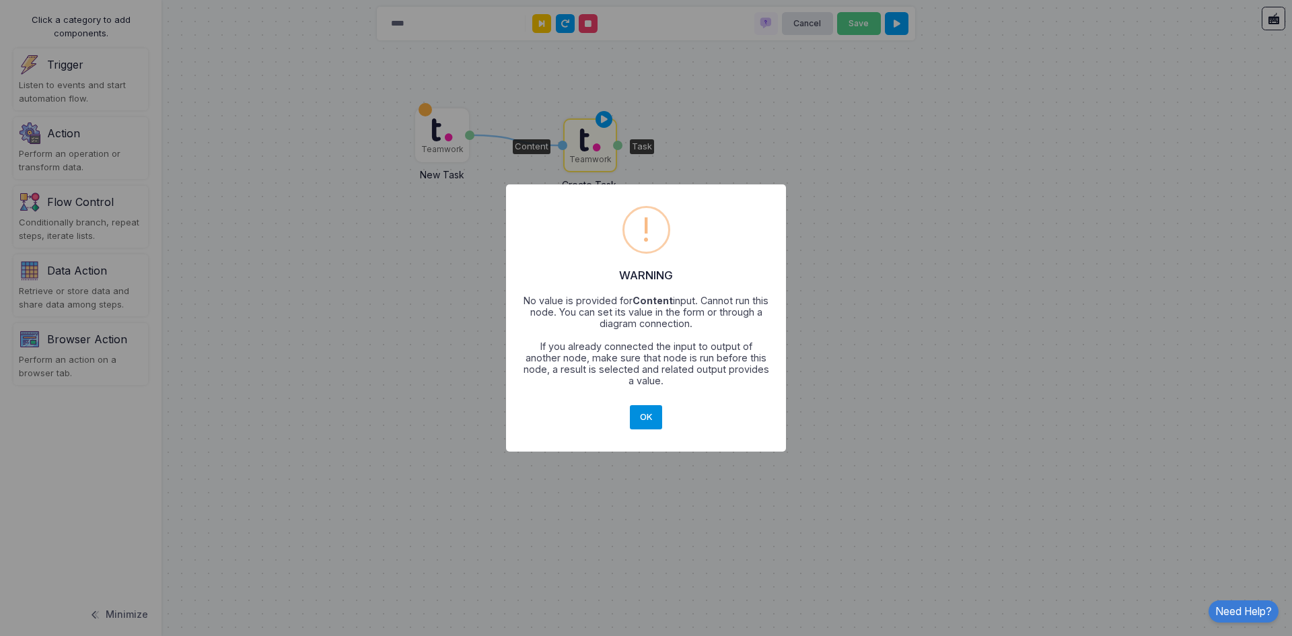
click at [653, 419] on button "OK" at bounding box center [646, 417] width 32 height 24
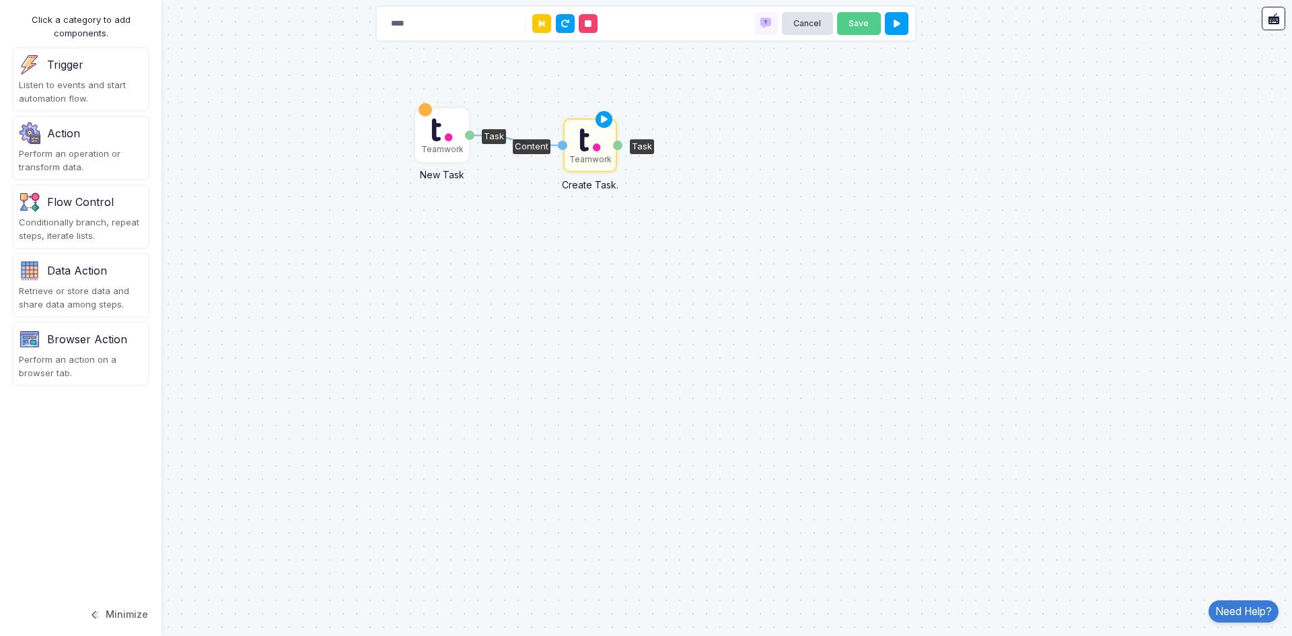
click at [444, 153] on div "Teamwork" at bounding box center [442, 149] width 42 height 12
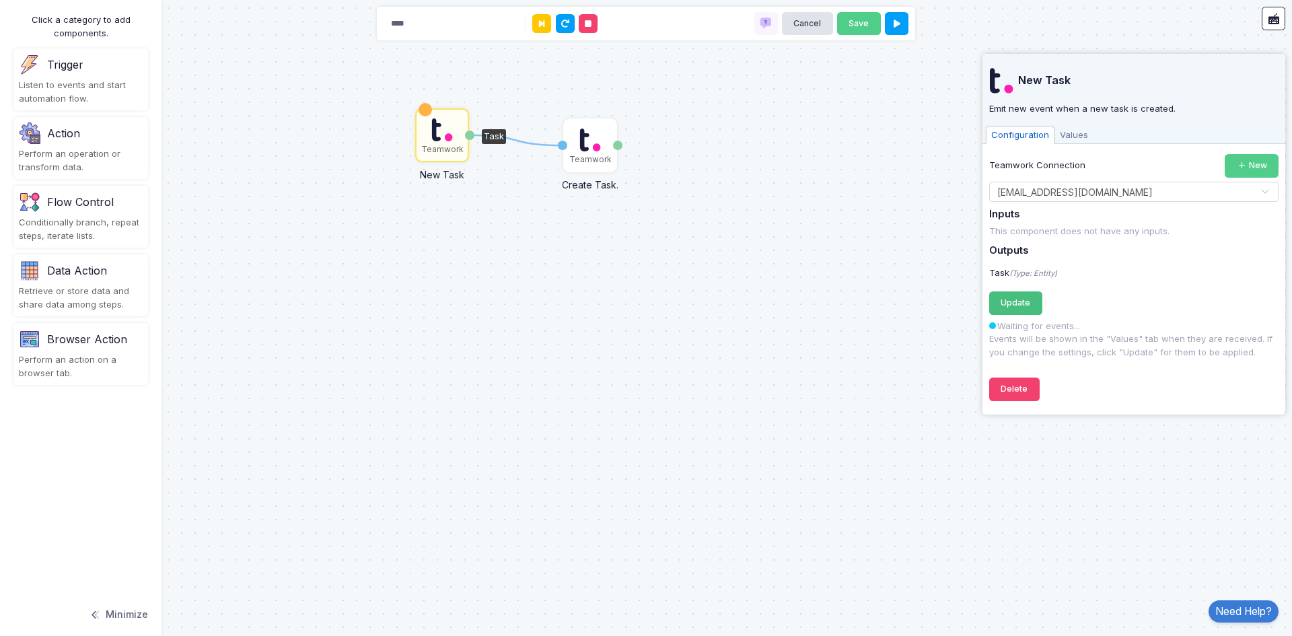
click at [1003, 295] on button "Update Registering..." at bounding box center [1015, 303] width 53 height 24
drag, startPoint x: 1066, startPoint y: 130, endPoint x: 1073, endPoint y: 139, distance: 11.5
click at [1073, 139] on span "Values" at bounding box center [1073, 134] width 39 height 17
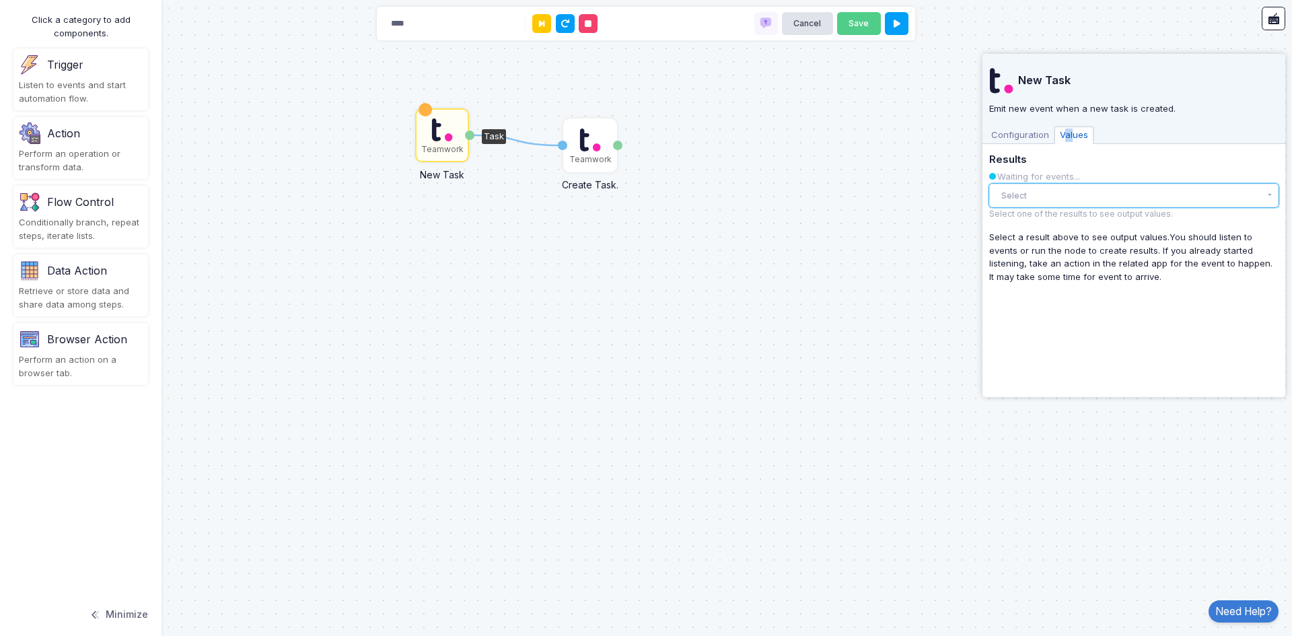
click at [1015, 191] on button "Select" at bounding box center [1133, 196] width 289 height 24
drag, startPoint x: 999, startPoint y: 182, endPoint x: 997, endPoint y: 175, distance: 7.7
click at [998, 178] on div "Results Waiting for events... Select There are no results yet. Select one of th…" at bounding box center [1133, 187] width 289 height 66
click at [994, 137] on span "Configuration" at bounding box center [1020, 134] width 69 height 17
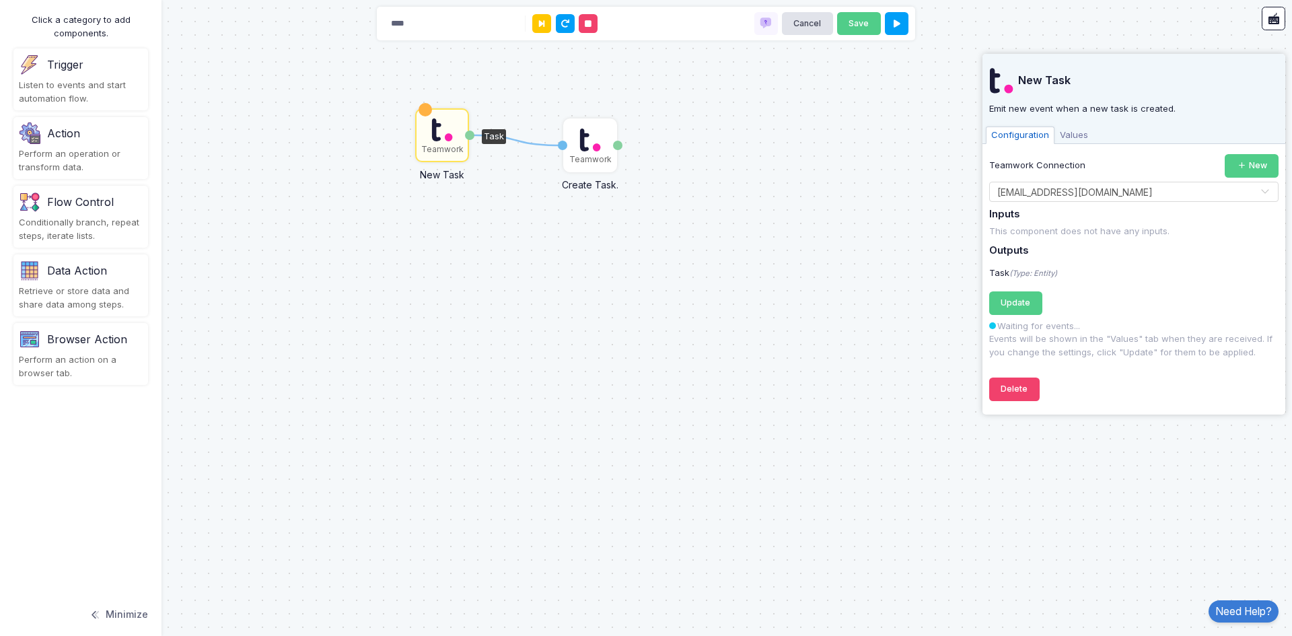
click at [1058, 135] on span "Values" at bounding box center [1073, 134] width 39 height 17
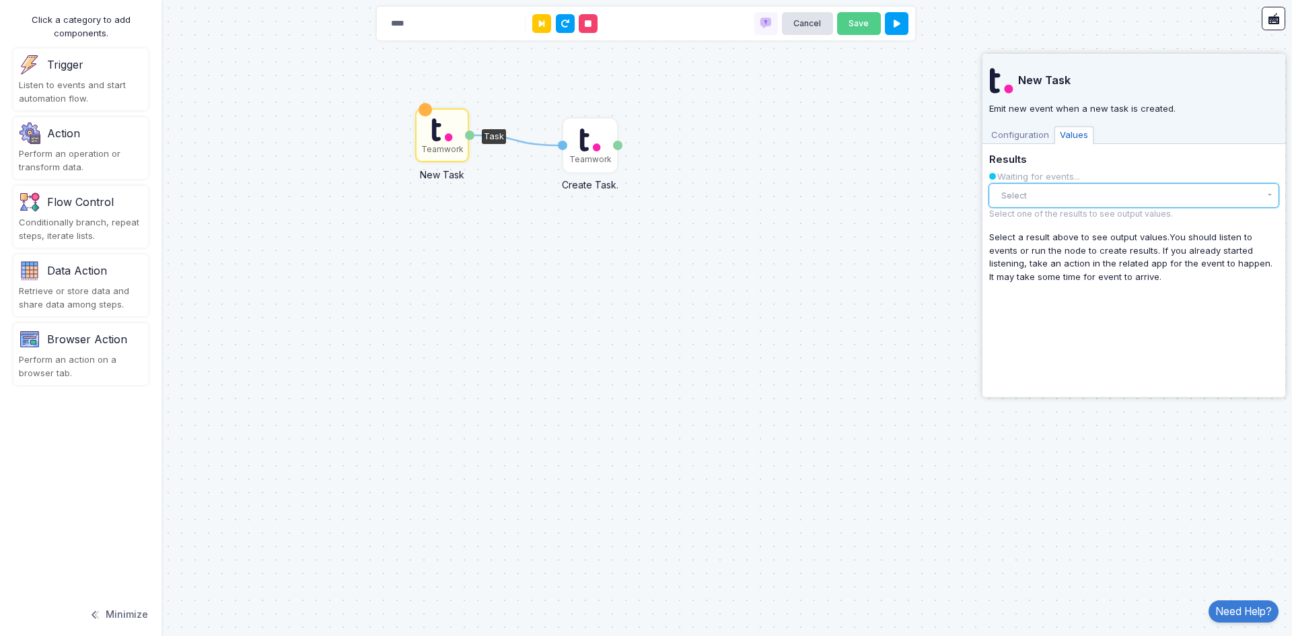
click at [1038, 194] on button "Select" at bounding box center [1133, 196] width 289 height 24
drag, startPoint x: 1041, startPoint y: 215, endPoint x: 1040, endPoint y: 198, distance: 16.8
click at [1041, 200] on div "Select There are no results yet." at bounding box center [1133, 196] width 289 height 24
click at [1040, 195] on button "Select" at bounding box center [1133, 196] width 289 height 24
click at [1040, 194] on button "Select" at bounding box center [1133, 196] width 289 height 24
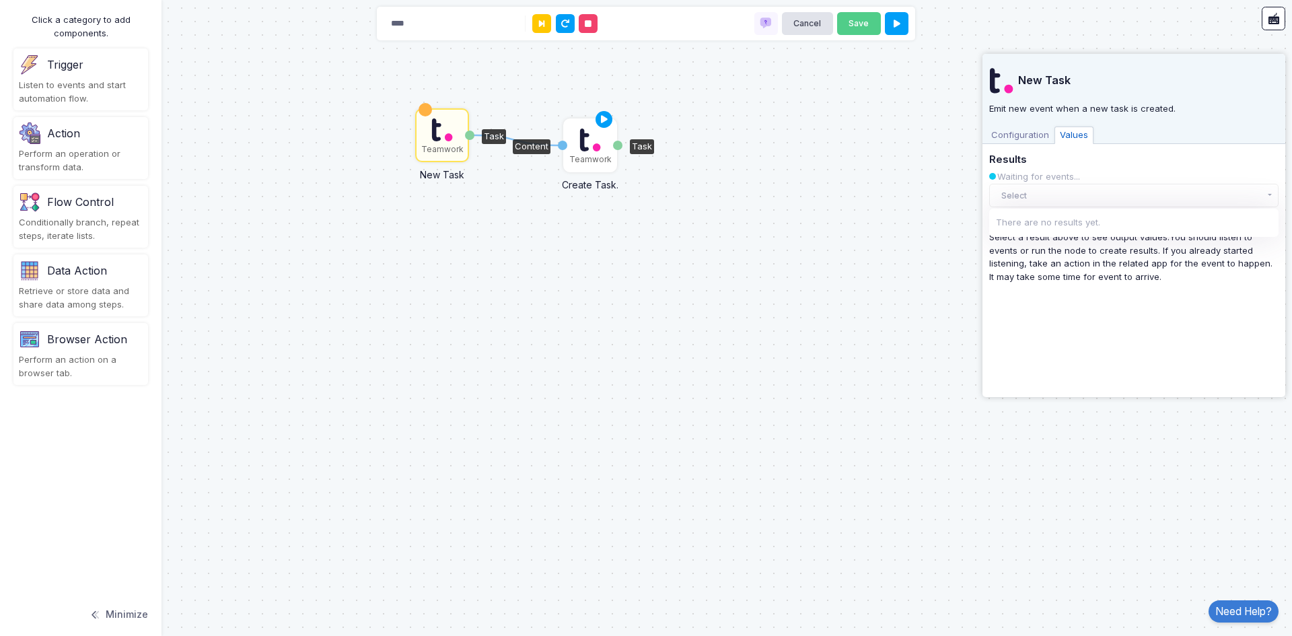
click at [604, 143] on div "Teamwork" at bounding box center [590, 145] width 51 height 51
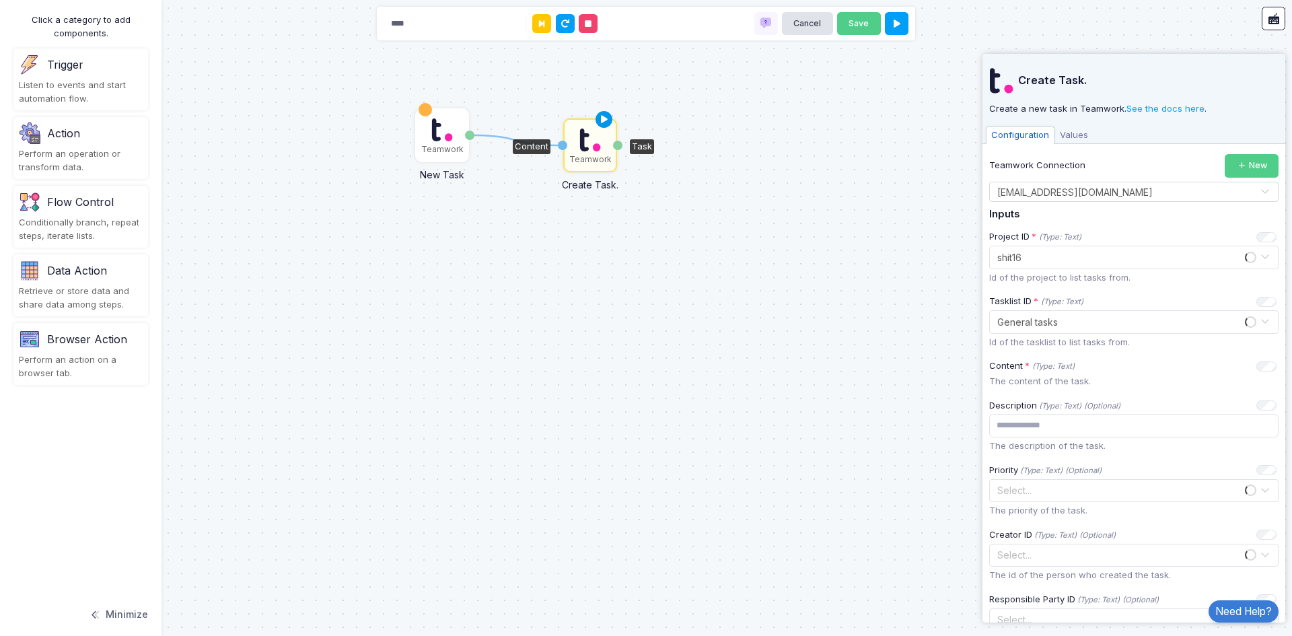
click at [598, 121] on icon at bounding box center [604, 119] width 16 height 19
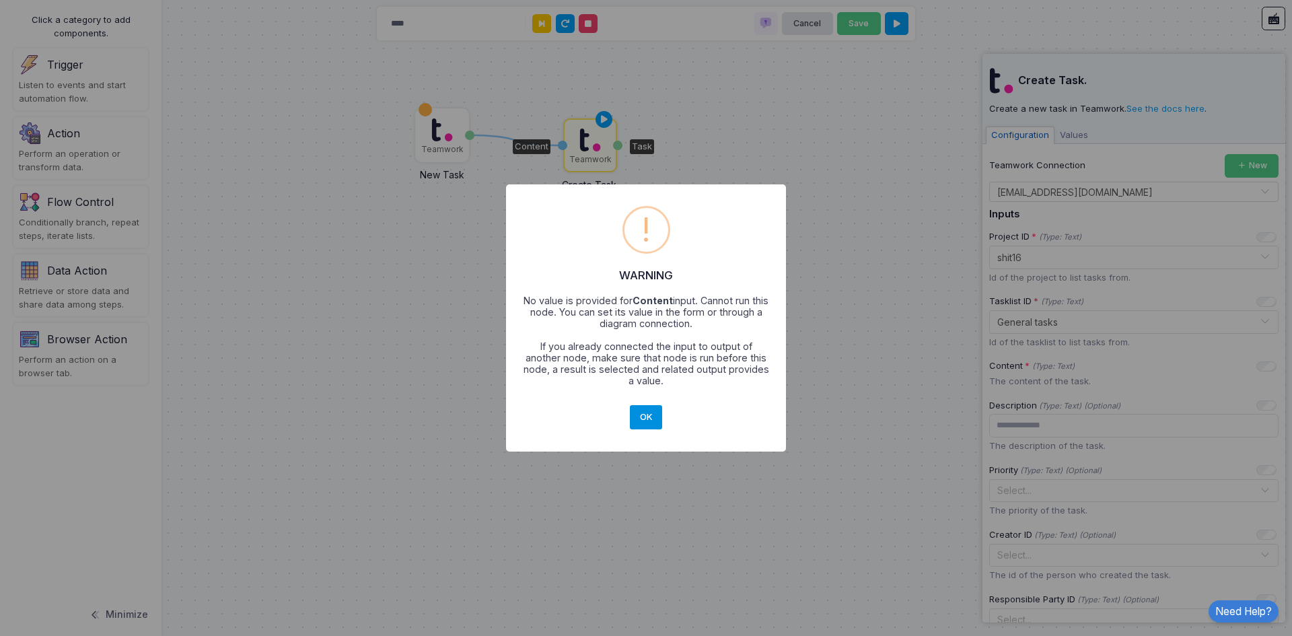
click at [653, 406] on button "OK" at bounding box center [646, 417] width 32 height 24
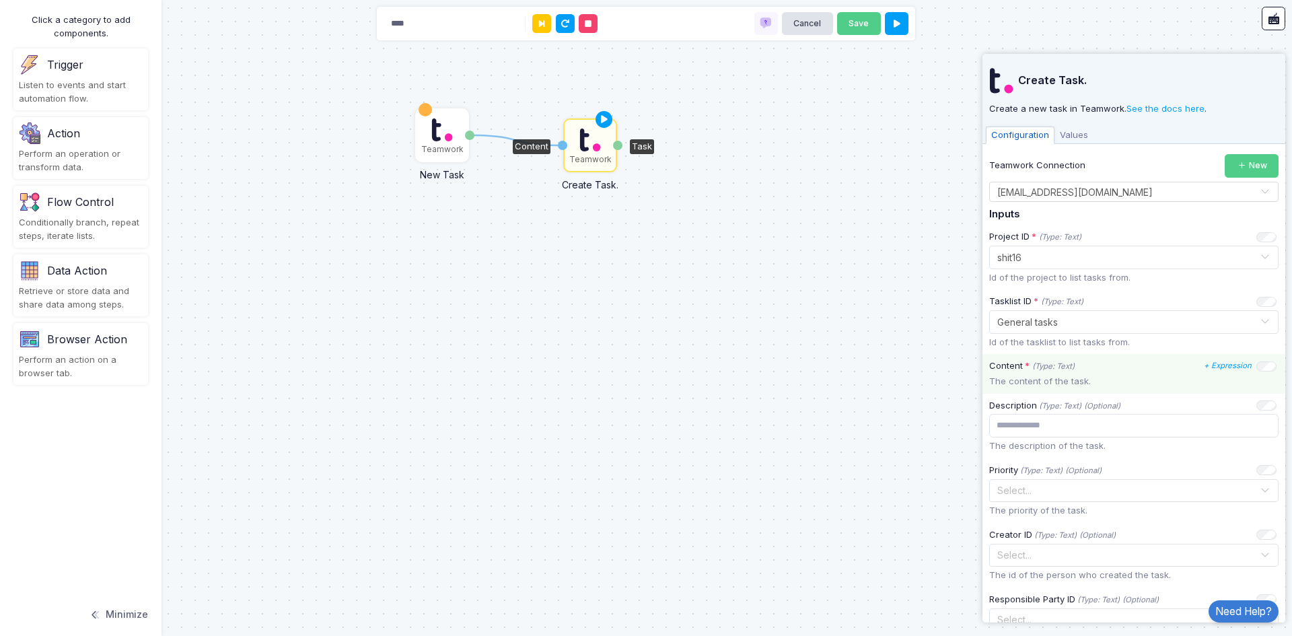
click at [1047, 378] on p "The content of the task." at bounding box center [1133, 381] width 289 height 13
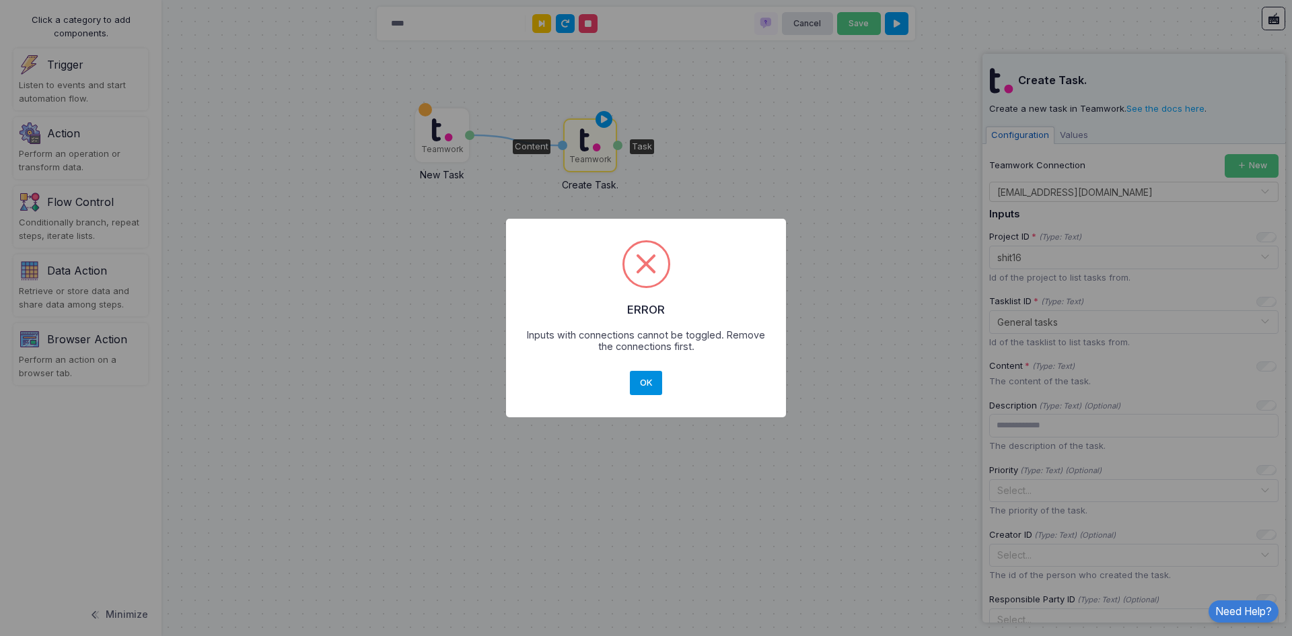
click at [658, 381] on button "OK" at bounding box center [646, 383] width 32 height 24
click at [634, 384] on button "OK" at bounding box center [646, 383] width 32 height 24
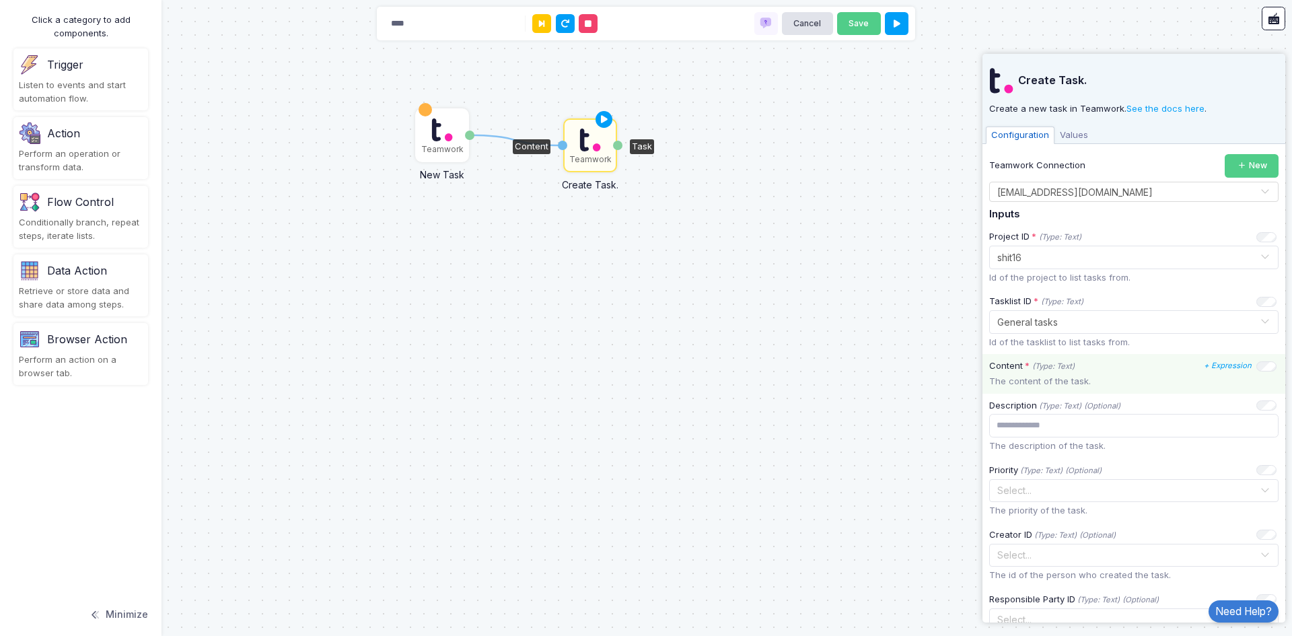
click at [1020, 369] on div "Content * (Type: Text)" at bounding box center [1031, 365] width 85 height 13
click at [1042, 356] on div "Content * (Type: Text) + Expression The content of the task." at bounding box center [1133, 373] width 303 height 39
click at [1050, 373] on div "Content * (Type: Text) + Expression The content of the task." at bounding box center [1133, 373] width 303 height 39
click at [1048, 377] on p "The content of the task." at bounding box center [1133, 381] width 289 height 13
click at [1041, 412] on div "Description (Type: Text) (Optional) + Expression The description of the task." at bounding box center [1133, 426] width 303 height 65
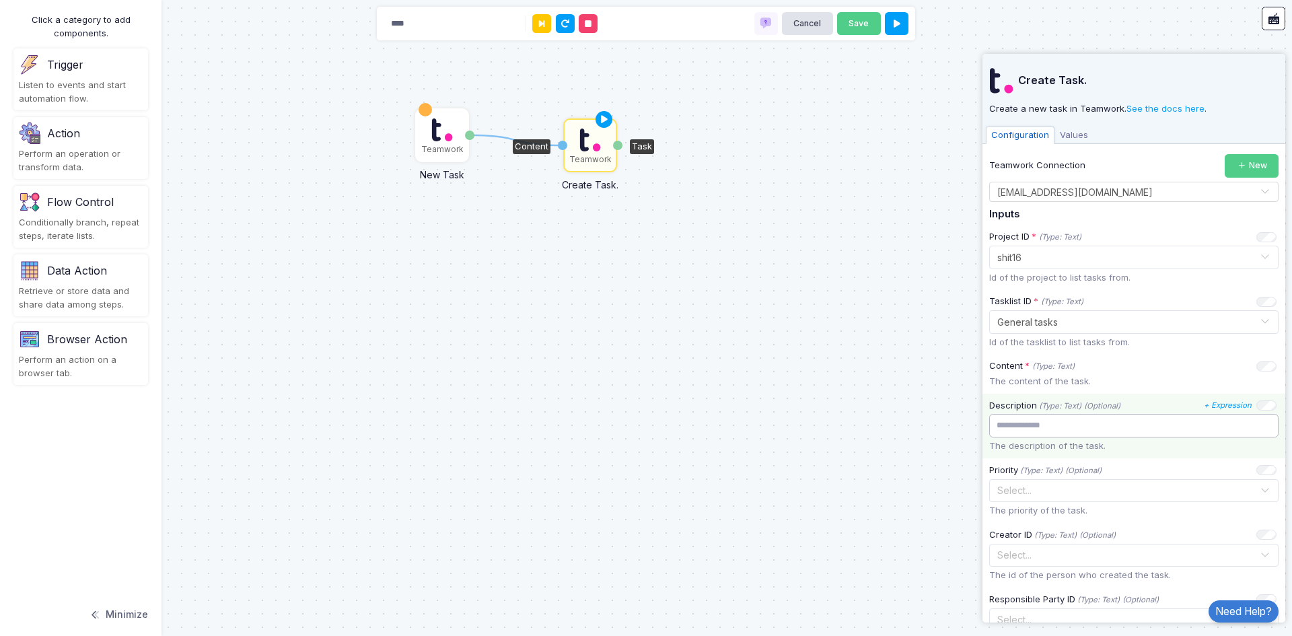
click at [1040, 416] on input "text" at bounding box center [1133, 426] width 289 height 24
click at [1045, 419] on input "text" at bounding box center [1133, 426] width 289 height 24
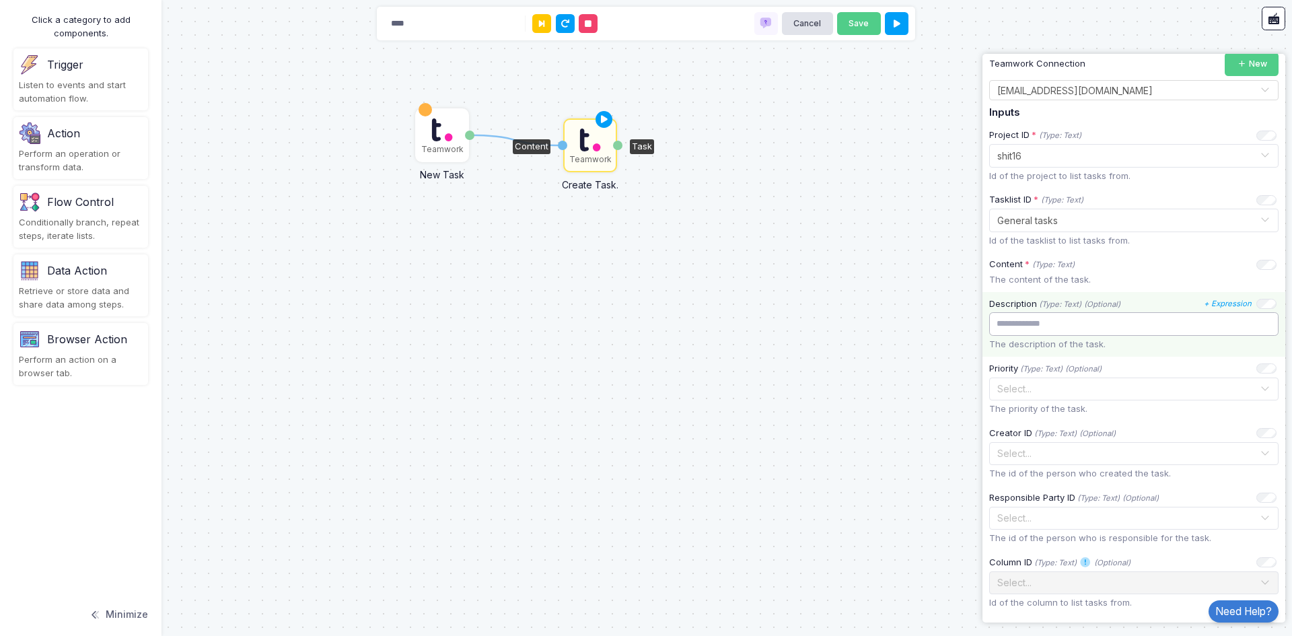
scroll to position [202, 0]
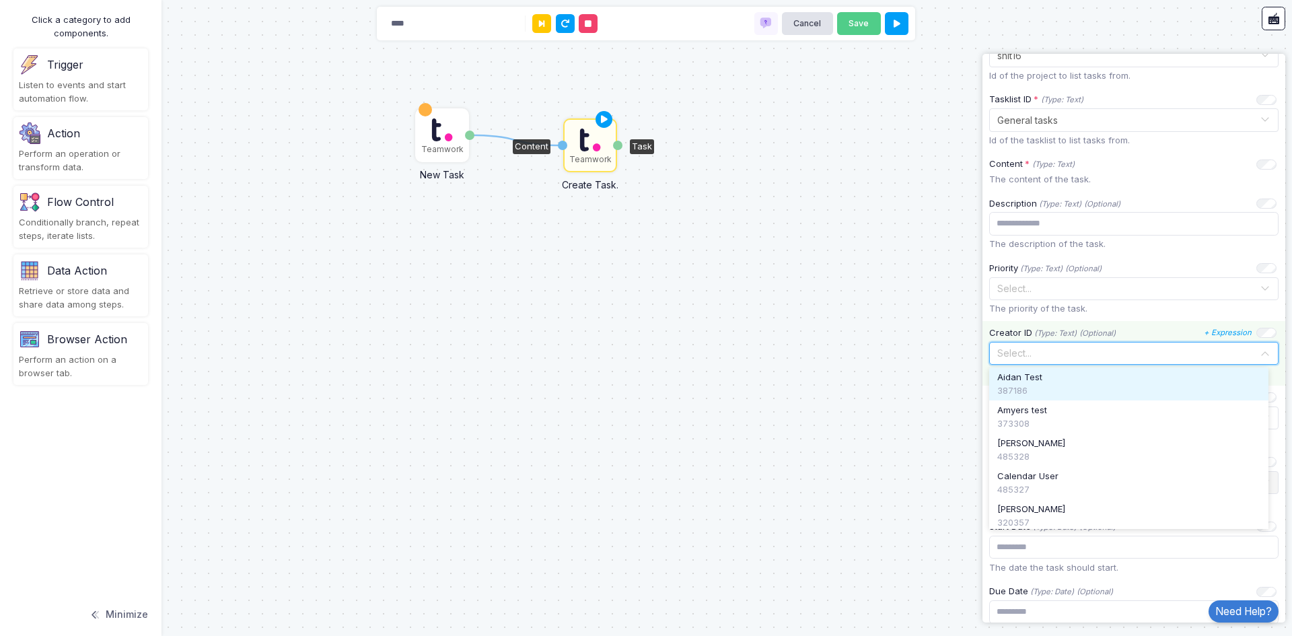
click at [1046, 352] on input "text" at bounding box center [1120, 352] width 248 height 15
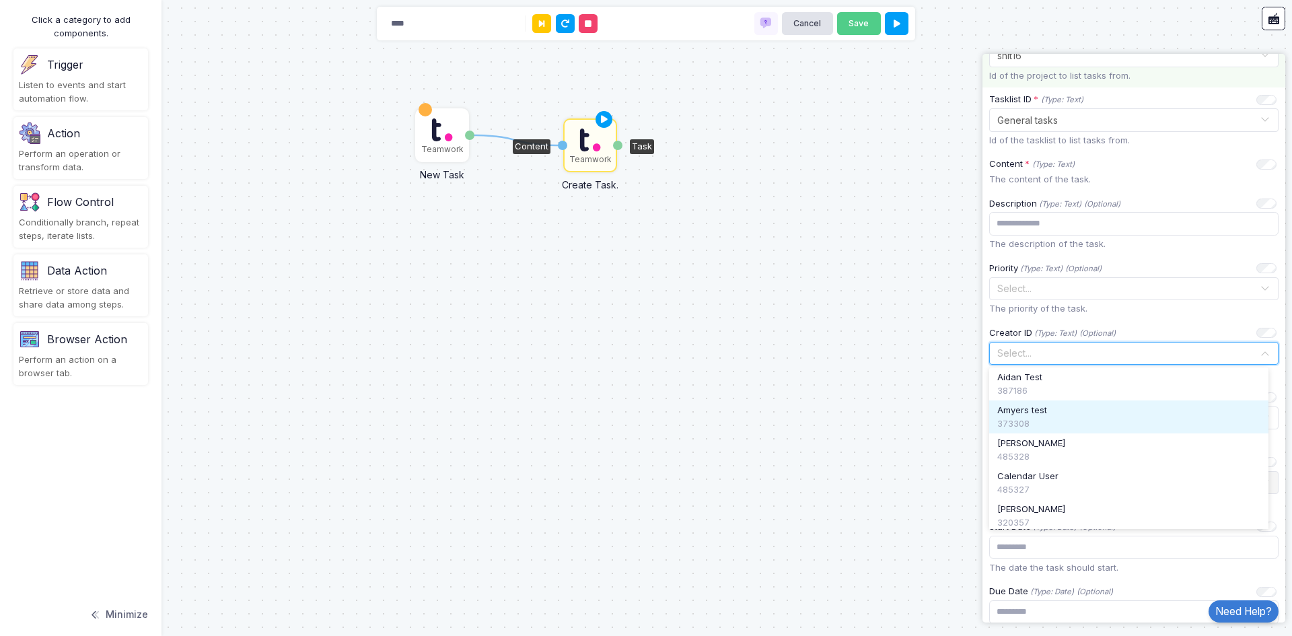
click at [1036, 411] on span "Amyers test" at bounding box center [1022, 410] width 50 height 13
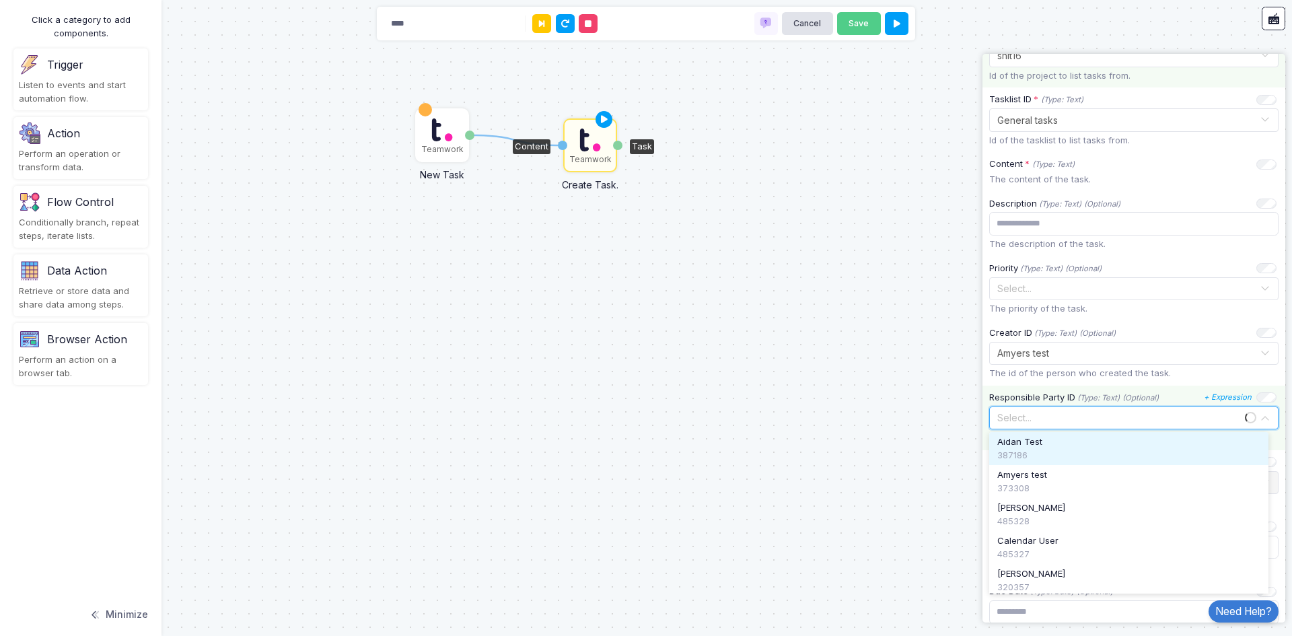
click at [1045, 419] on input "text" at bounding box center [1120, 417] width 248 height 15
click at [1040, 440] on span "Aidan Test" at bounding box center [1019, 441] width 45 height 13
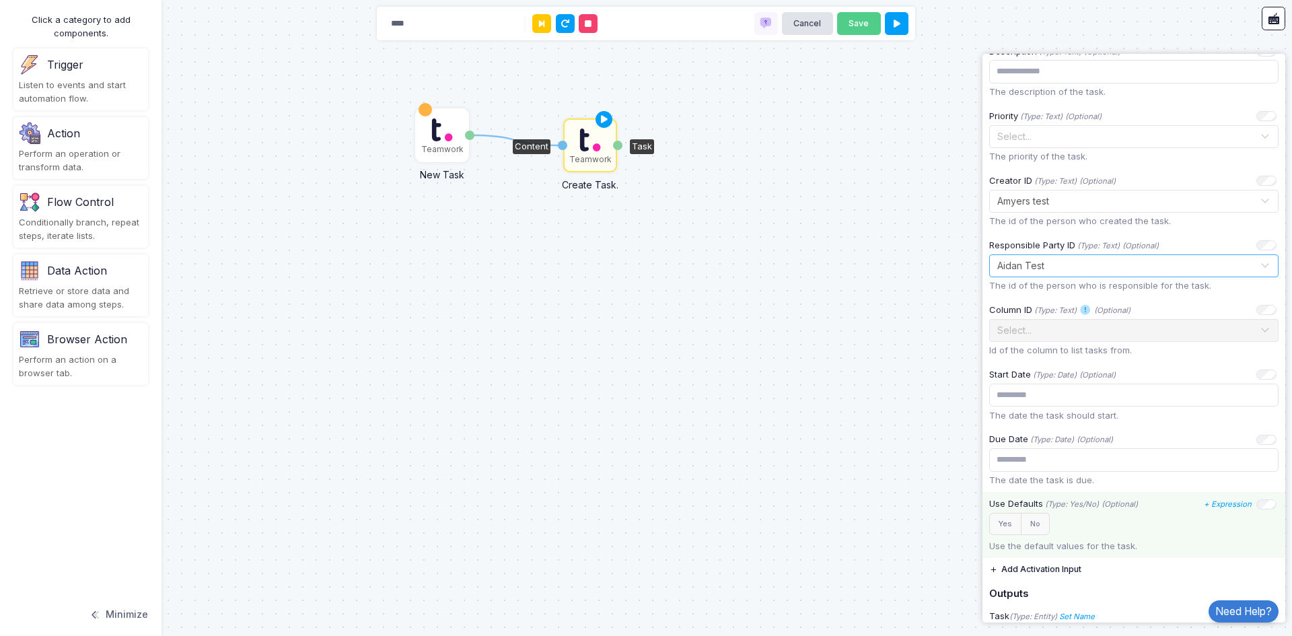
scroll to position [404, 0]
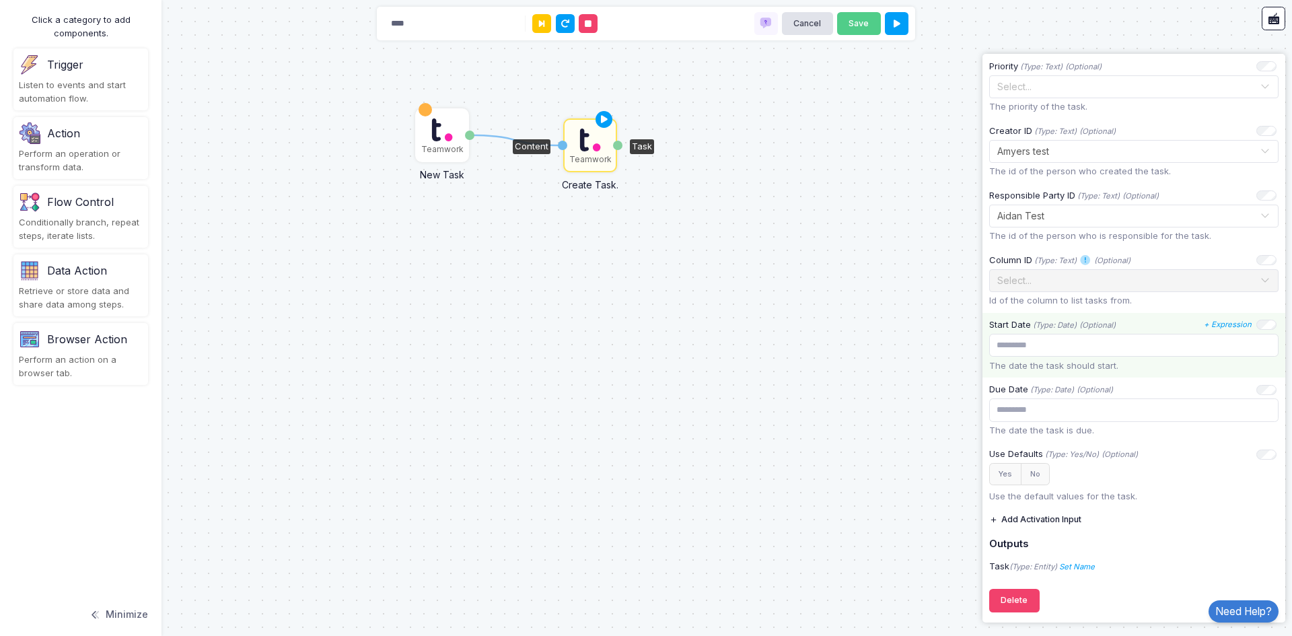
click at [1037, 330] on div "Start Date (Type: Date)" at bounding box center [1032, 324] width 87 height 13
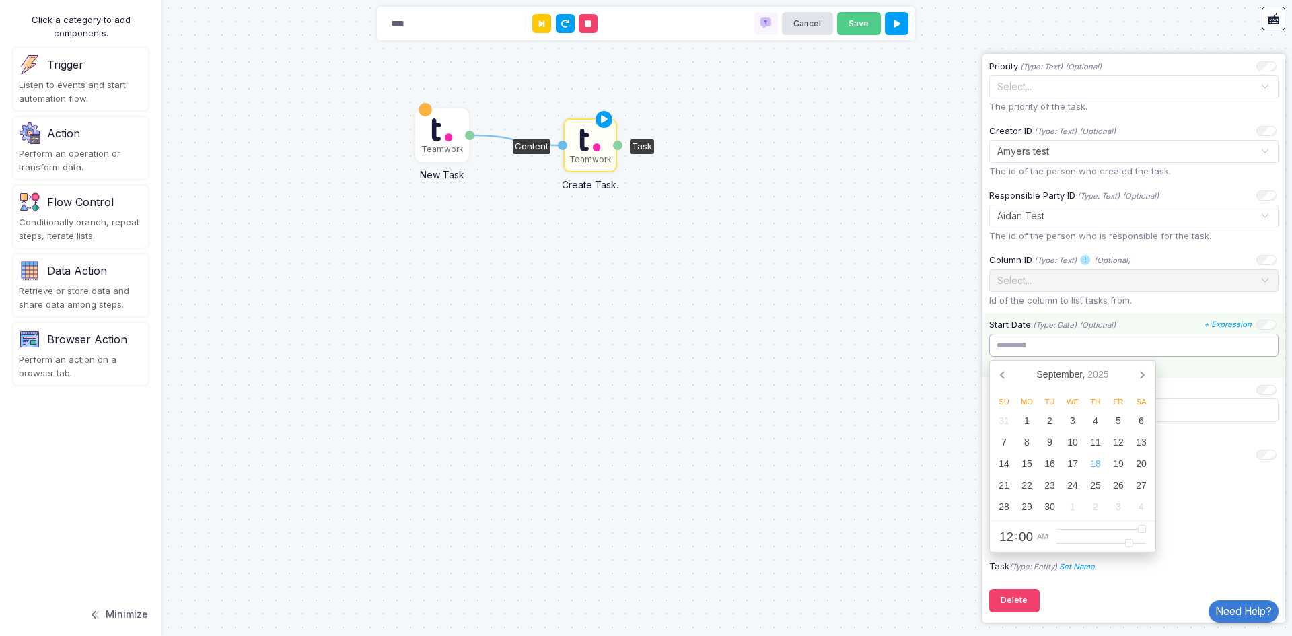
click at [1034, 349] on input "text" at bounding box center [1133, 346] width 289 height 24
click at [1122, 445] on div "12" at bounding box center [1118, 442] width 23 height 22
type input "**********"
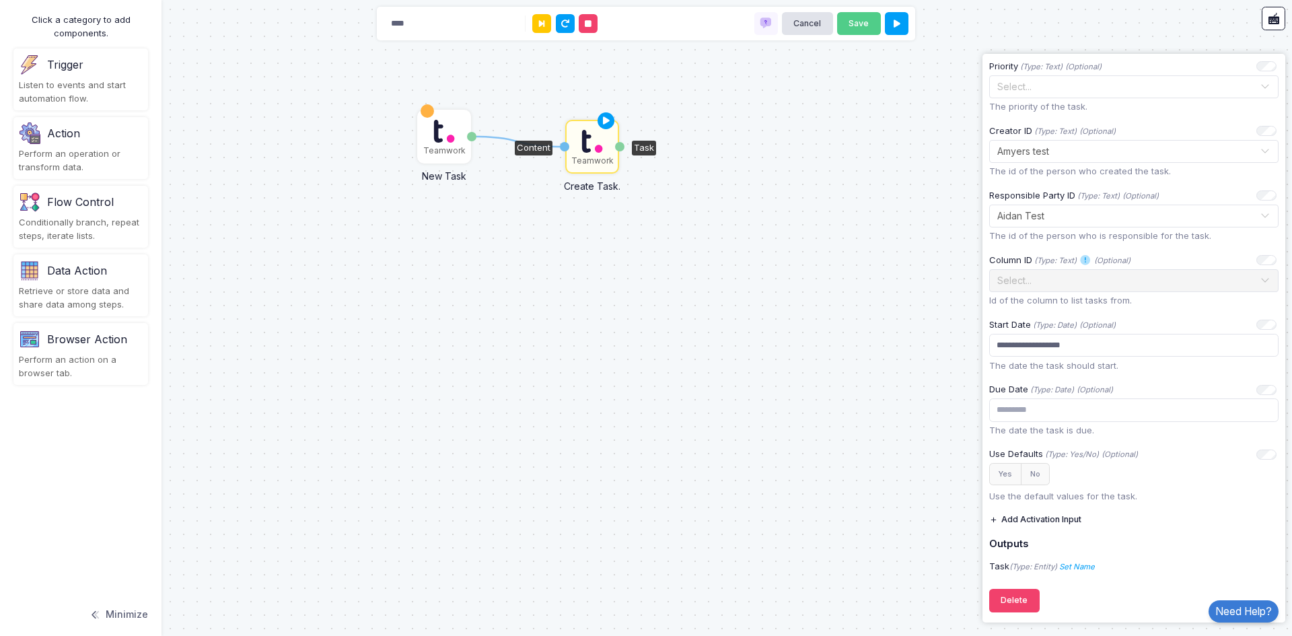
click at [893, 342] on div "1 Teamwork New Task Task Teamwork Create Task. Content Task" at bounding box center [646, 318] width 1292 height 636
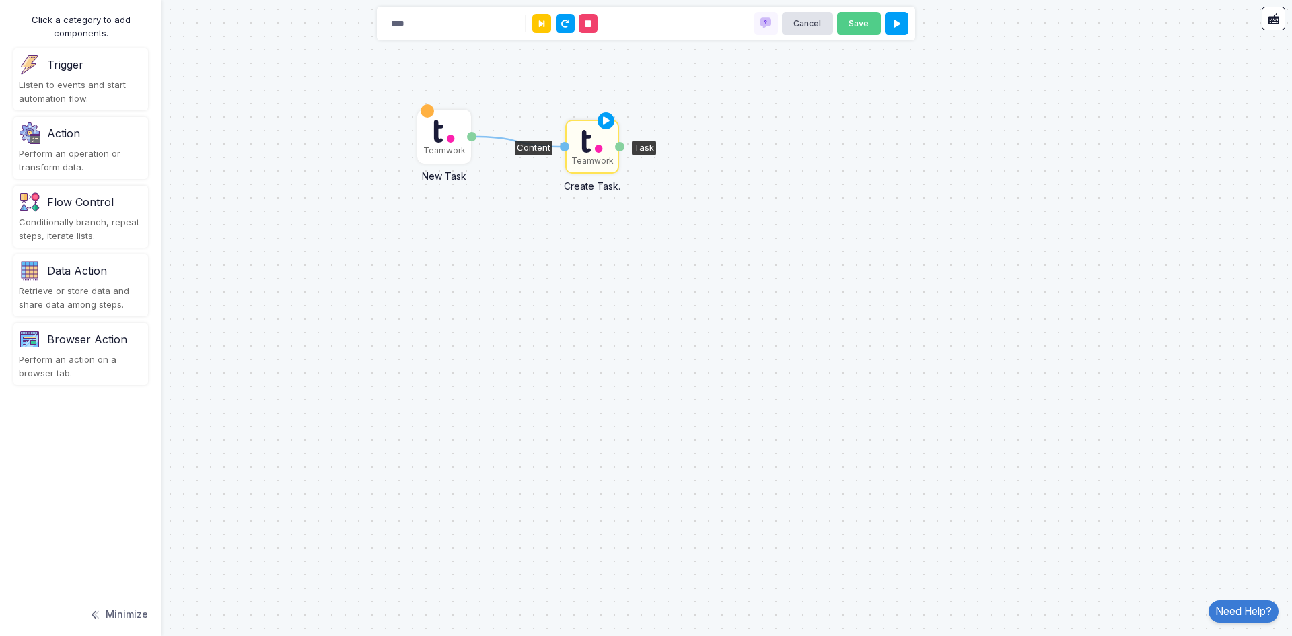
click at [610, 160] on div "Teamwork" at bounding box center [592, 161] width 42 height 12
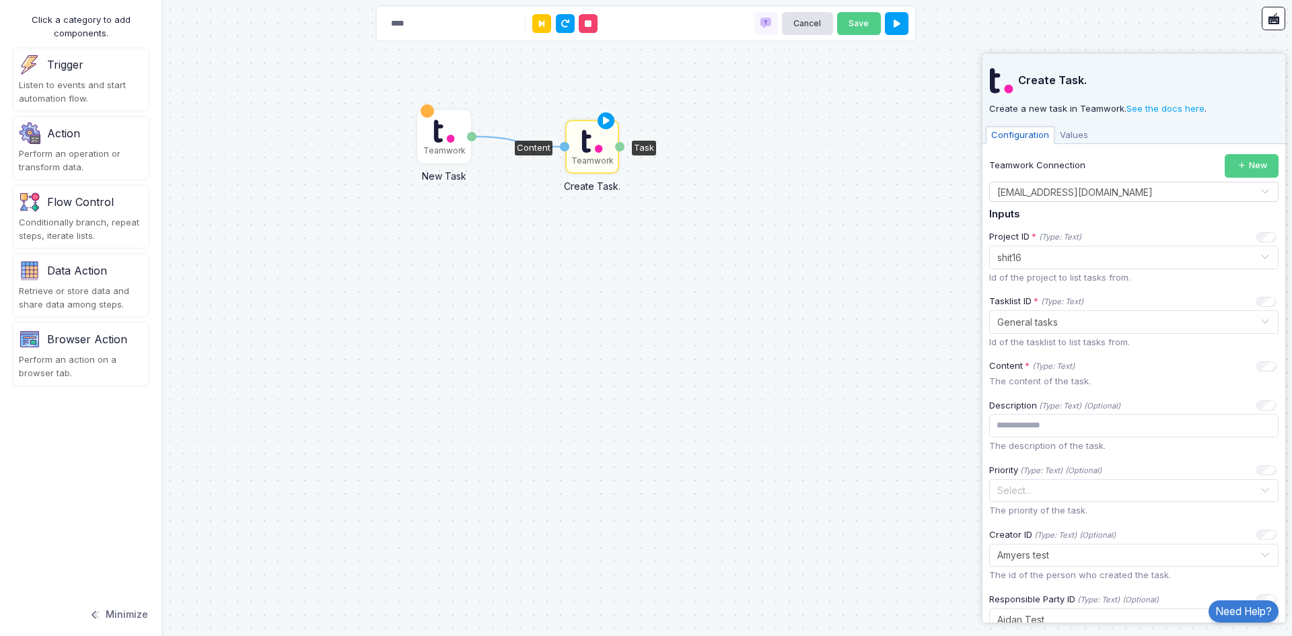
click at [1071, 130] on span "Values" at bounding box center [1073, 134] width 39 height 17
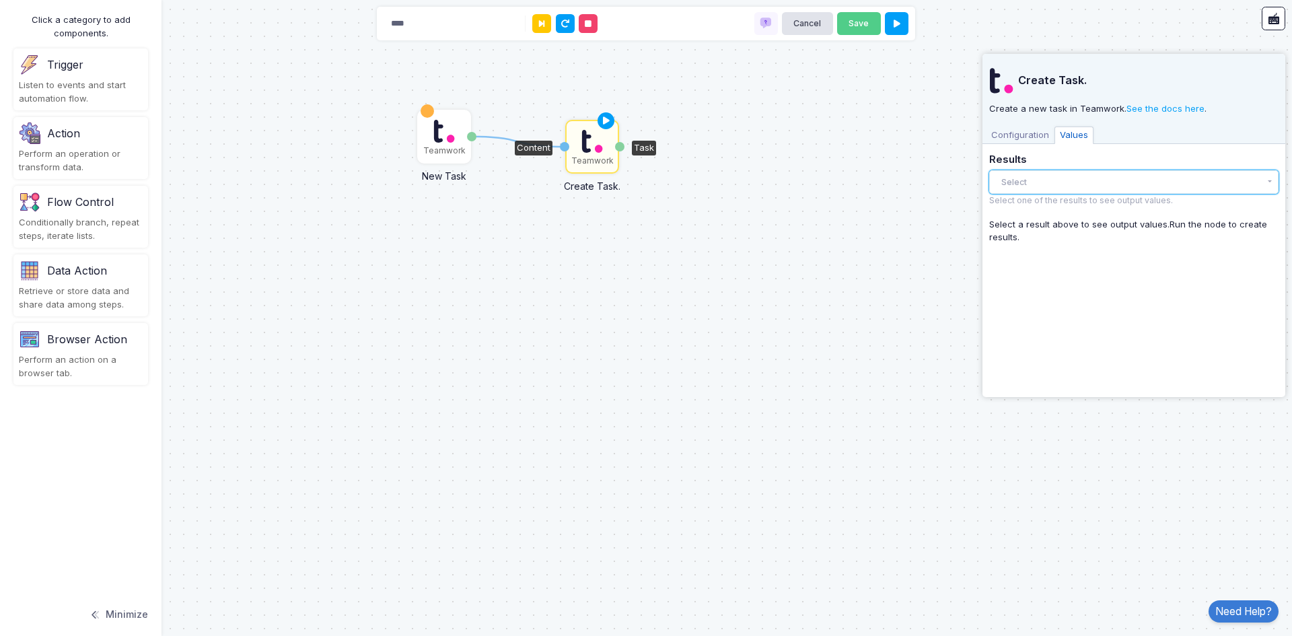
click at [1064, 177] on button "Select" at bounding box center [1133, 182] width 289 height 24
click at [1063, 187] on button "Select" at bounding box center [1133, 182] width 289 height 24
click at [998, 133] on span "Configuration" at bounding box center [1020, 134] width 69 height 17
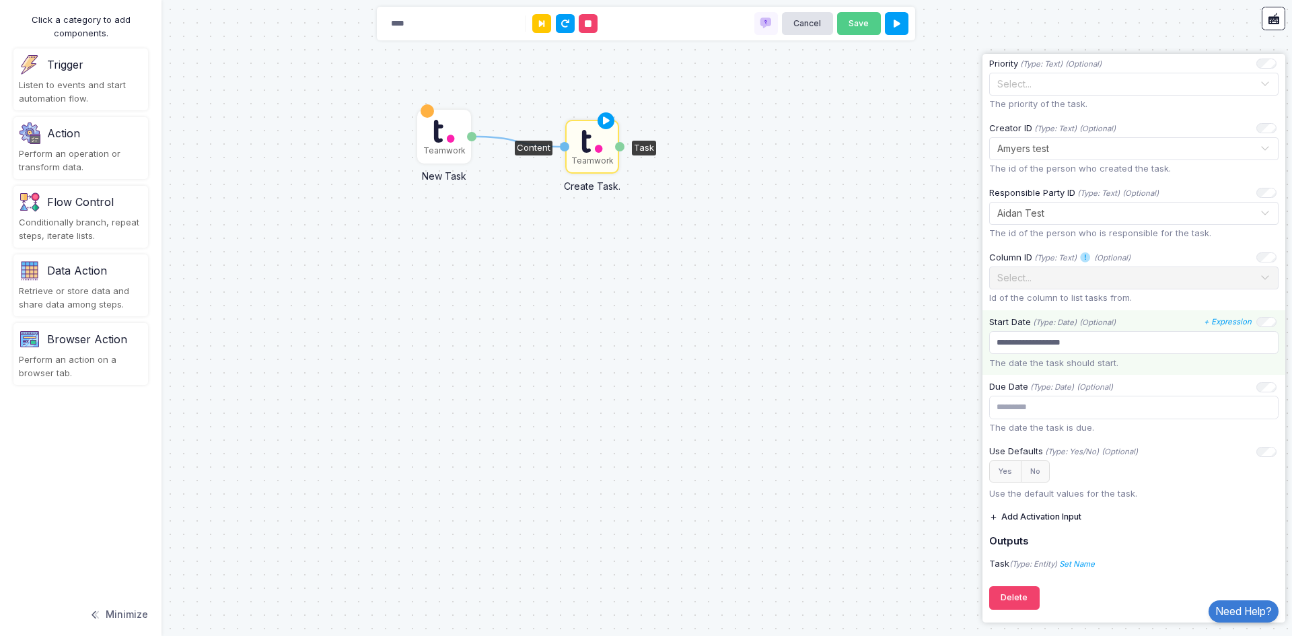
scroll to position [407, 0]
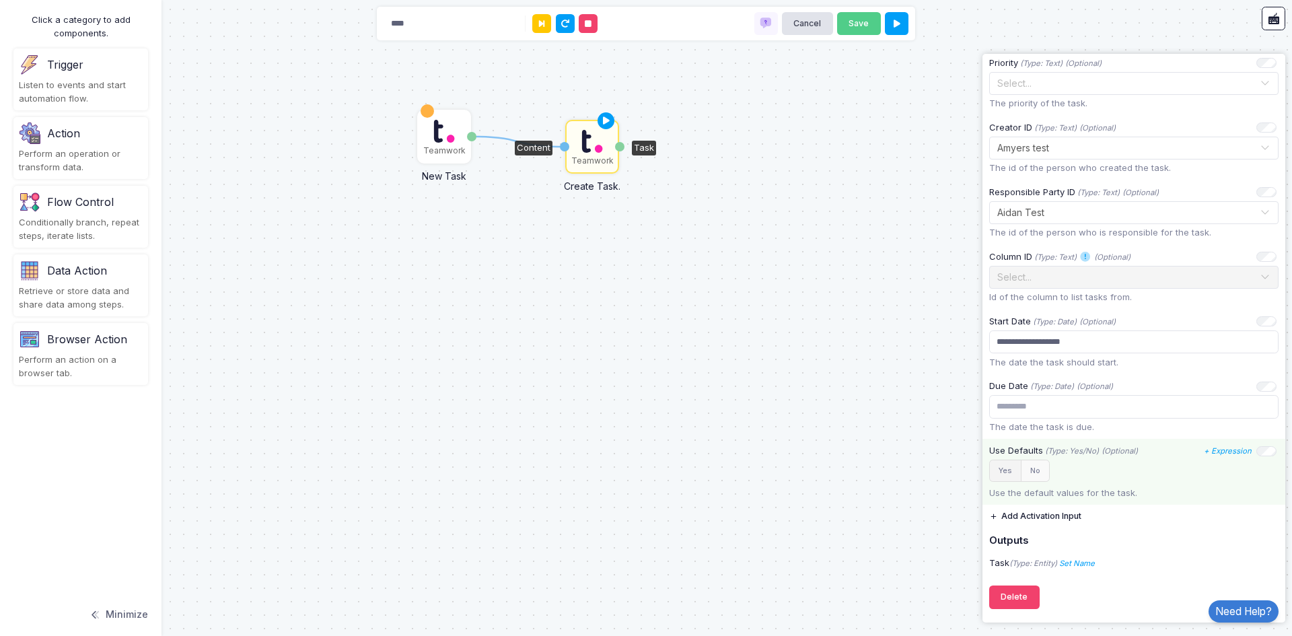
click at [1017, 472] on button "Yes" at bounding box center [1005, 471] width 32 height 22
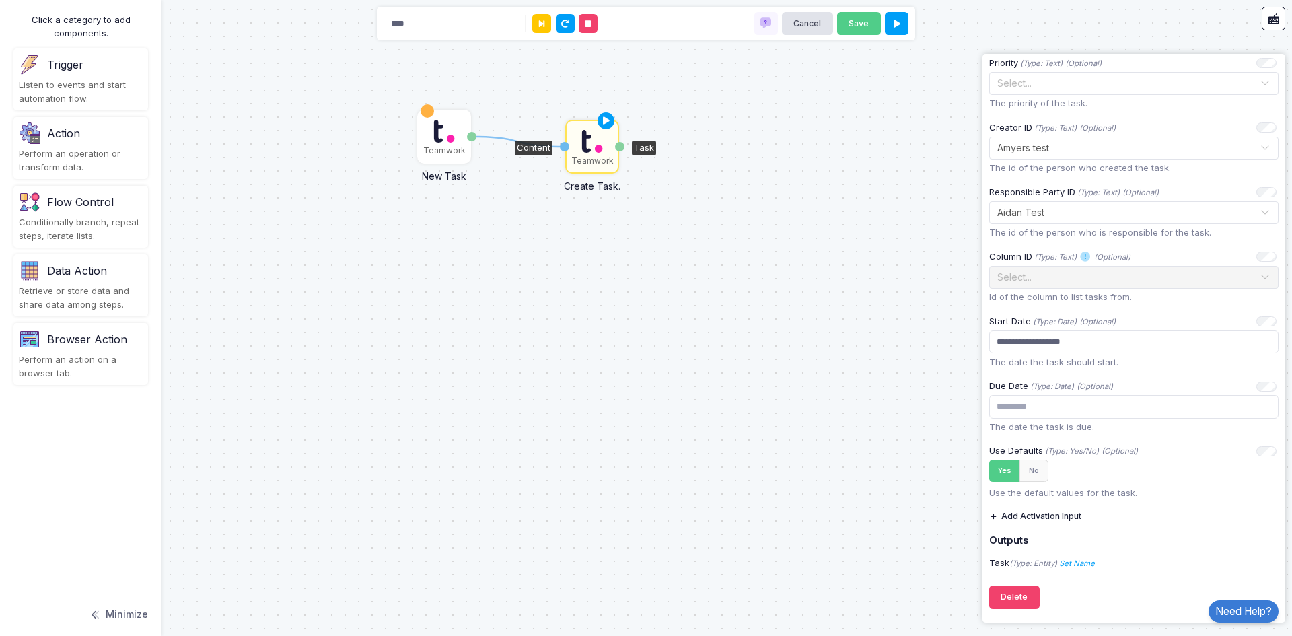
click at [1044, 517] on button "Add Activation Input" at bounding box center [1035, 517] width 92 height 24
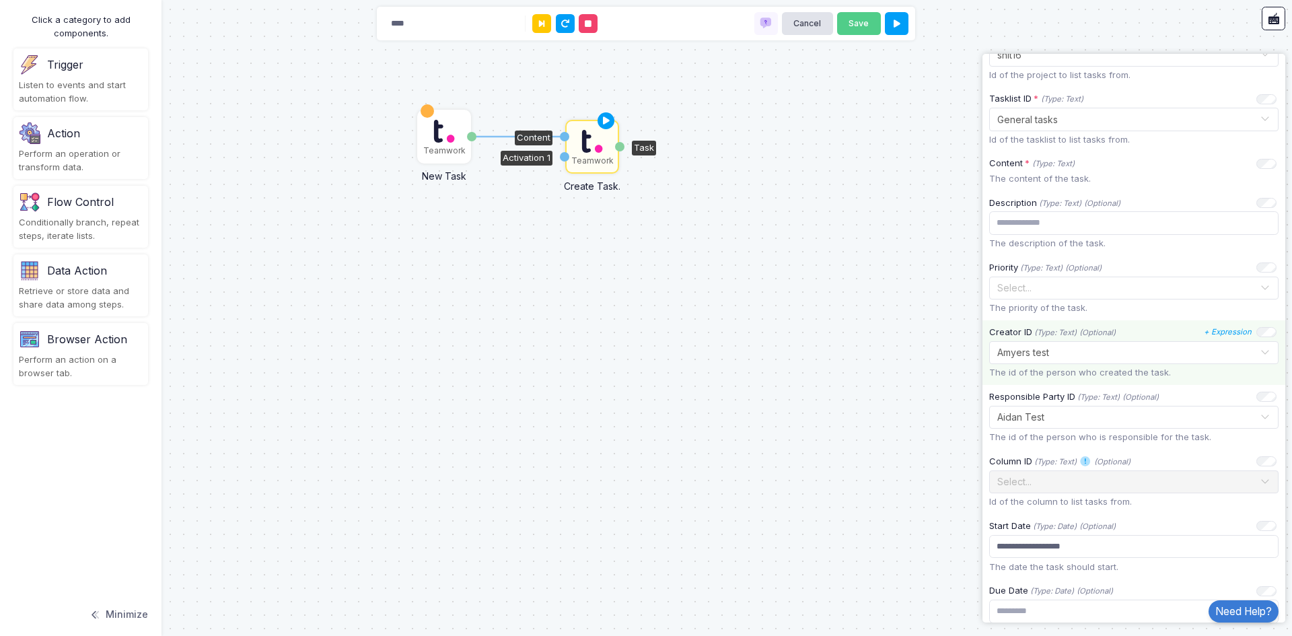
scroll to position [44, 0]
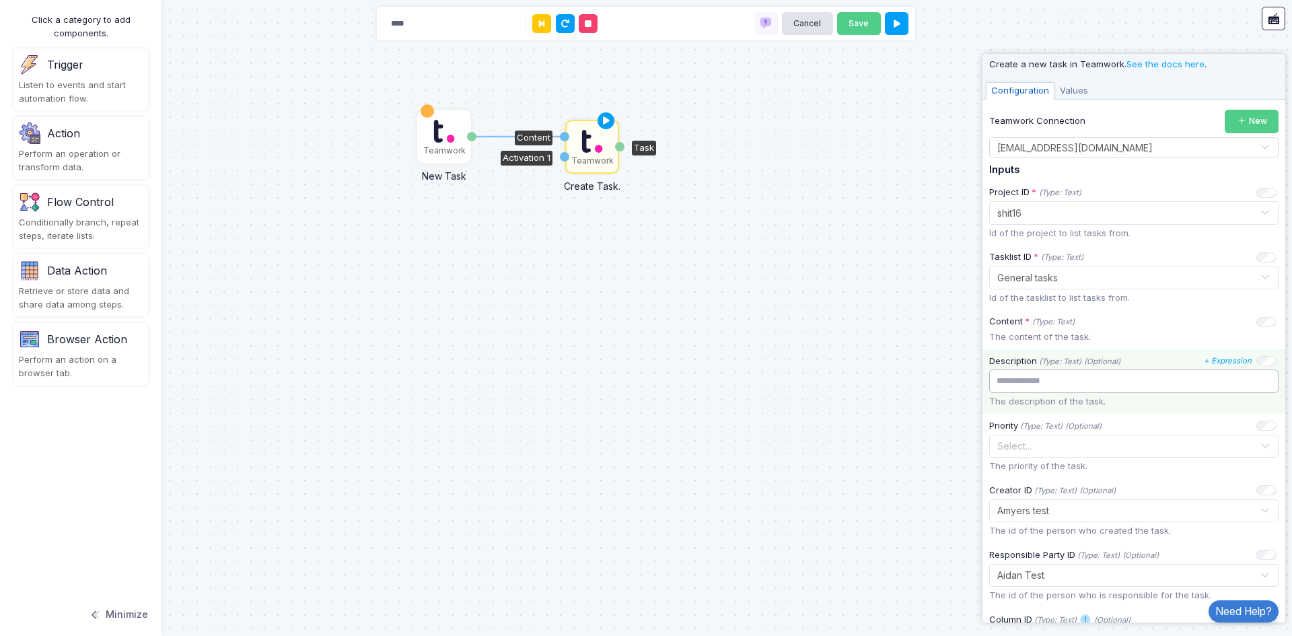
click at [1033, 384] on input "text" at bounding box center [1133, 381] width 289 height 24
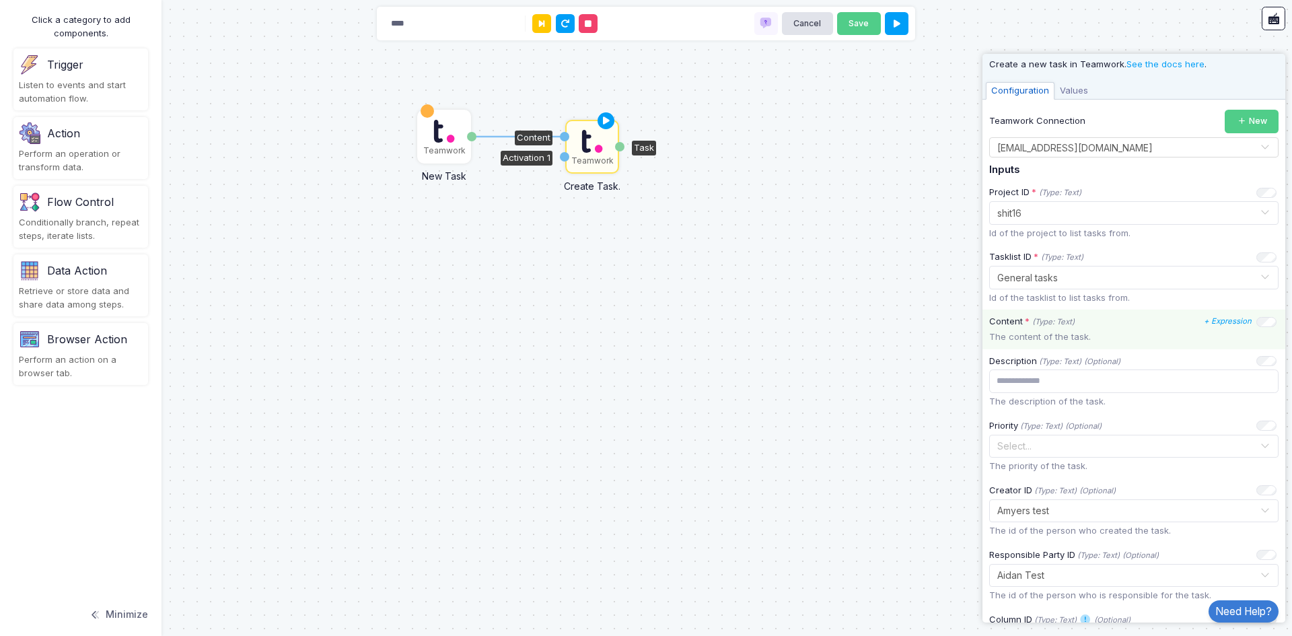
click at [1034, 322] on icon "(Type: Text)" at bounding box center [1053, 321] width 42 height 9
click at [1034, 323] on icon "(Type: Text)" at bounding box center [1053, 321] width 42 height 9
click at [1208, 321] on icon "+ Expression" at bounding box center [1228, 320] width 48 height 9
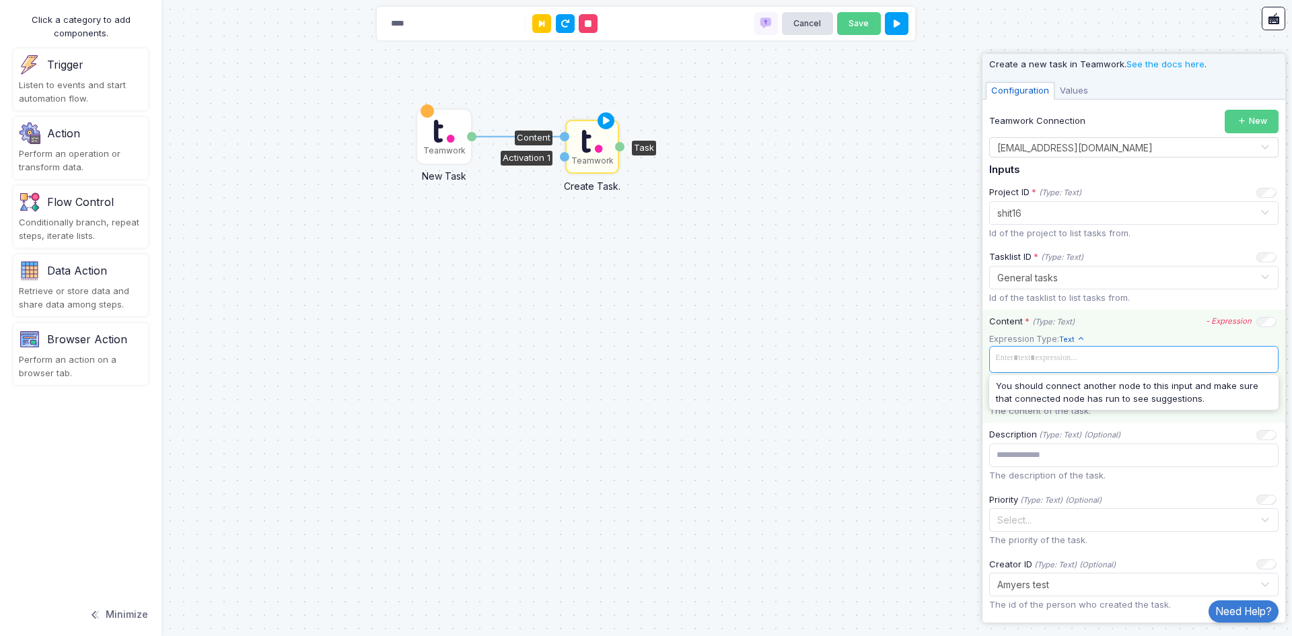
click at [1085, 355] on span at bounding box center [1134, 359] width 284 height 20
click at [1142, 317] on div "Content * (Type: Text) - Expression" at bounding box center [1132, 321] width 287 height 13
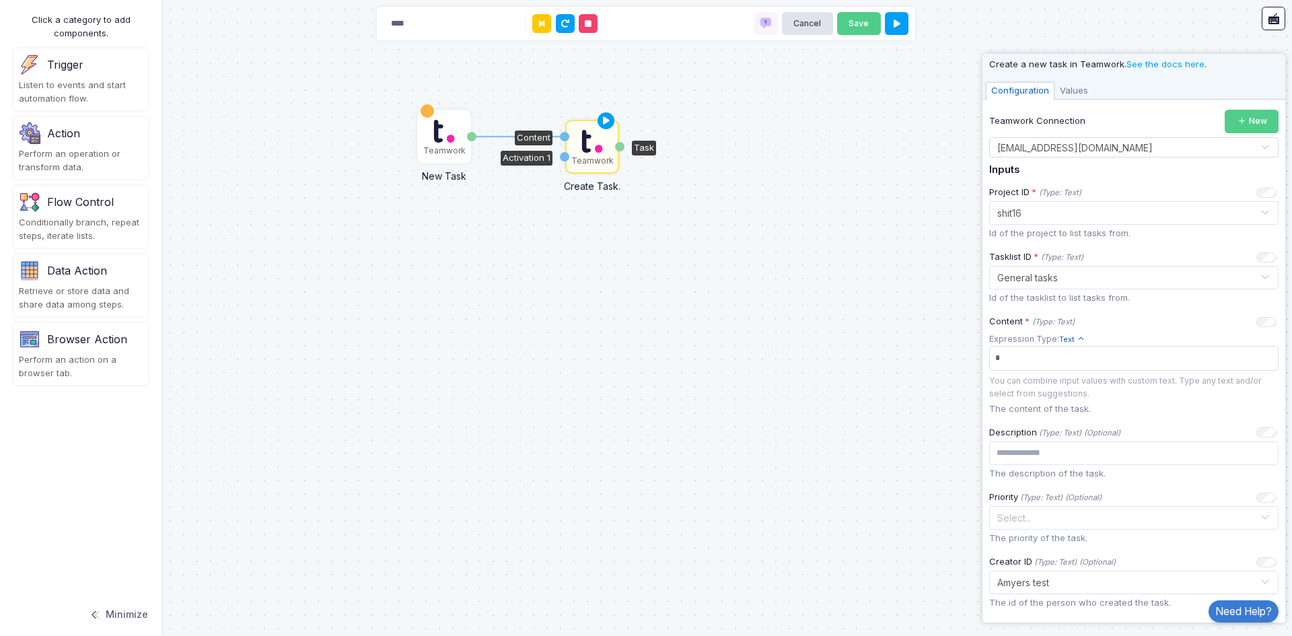
click at [1072, 90] on span "Values" at bounding box center [1073, 90] width 39 height 17
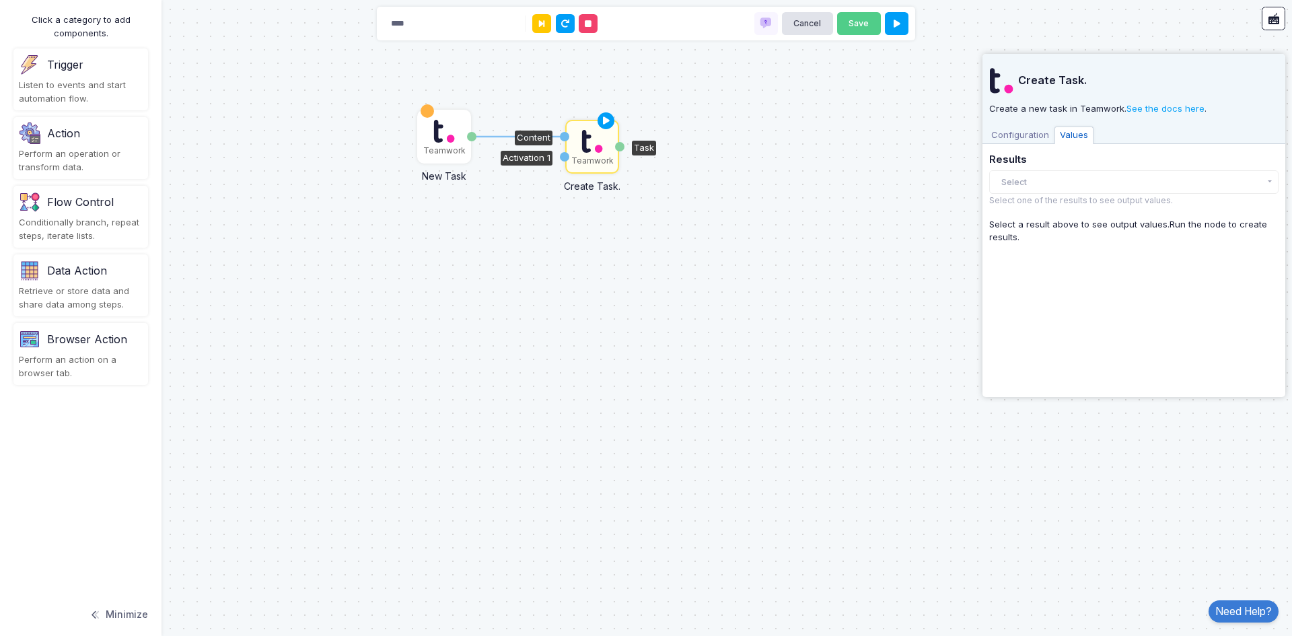
scroll to position [0, 0]
click at [1045, 177] on button "Select" at bounding box center [1133, 182] width 289 height 24
click at [1027, 125] on div "Configuration Values" at bounding box center [1133, 134] width 303 height 20
click at [603, 120] on icon at bounding box center [606, 121] width 16 height 19
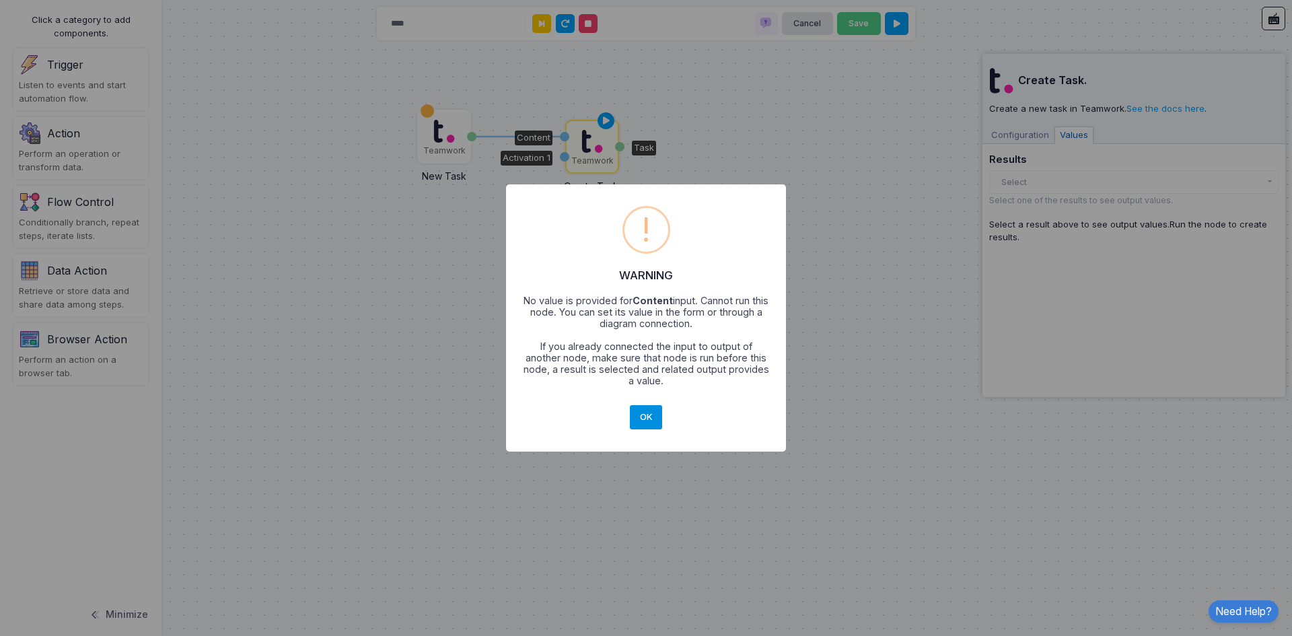
click at [639, 410] on button "OK" at bounding box center [646, 417] width 32 height 24
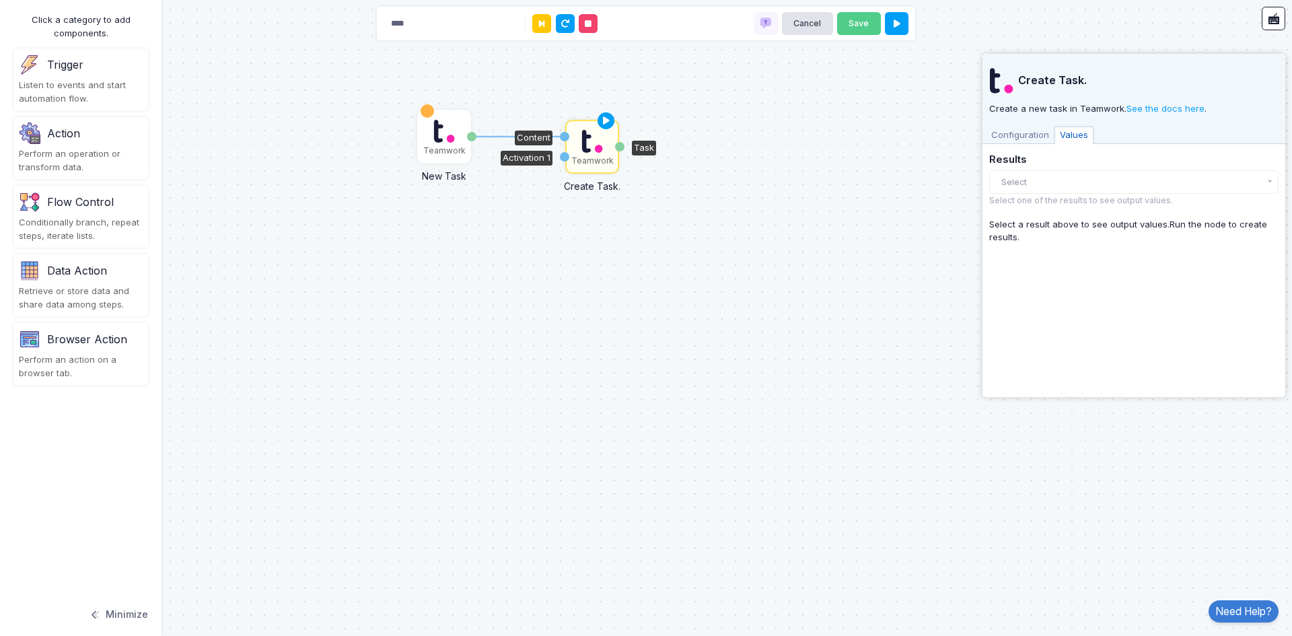
click at [1038, 129] on span "Configuration" at bounding box center [1020, 134] width 69 height 17
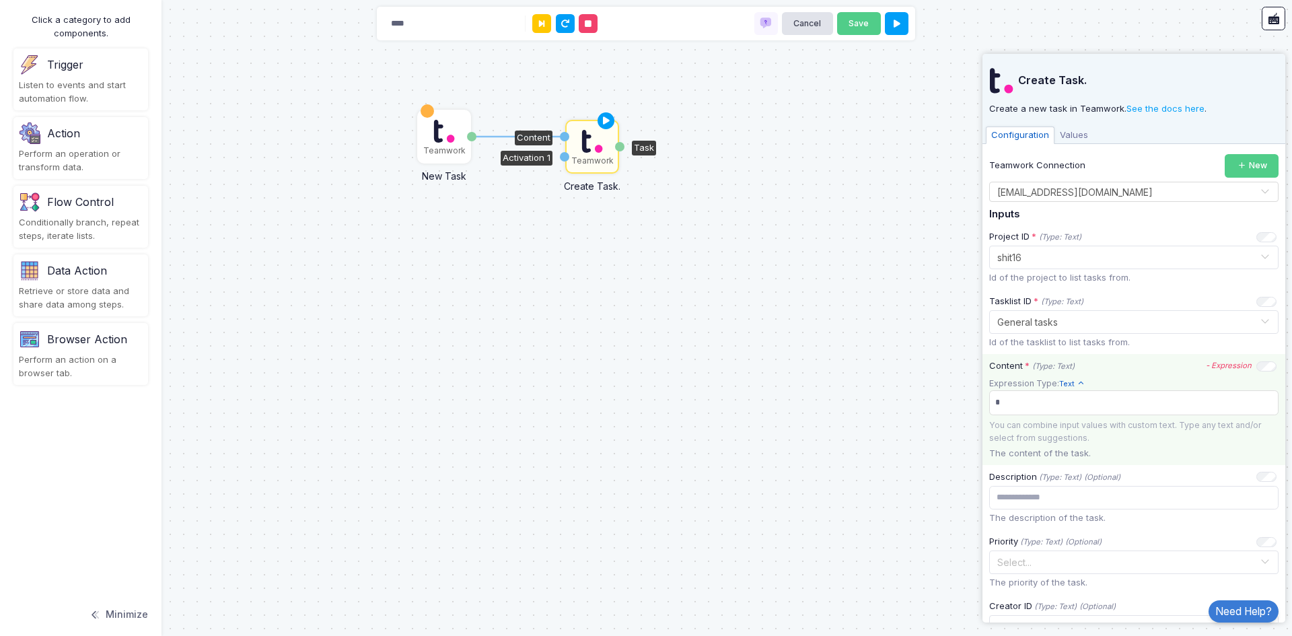
click at [1059, 379] on span "Text" at bounding box center [1072, 383] width 26 height 11
click at [1087, 515] on span "Access" at bounding box center [1126, 521] width 120 height 13
click at [588, 146] on img at bounding box center [592, 141] width 22 height 27
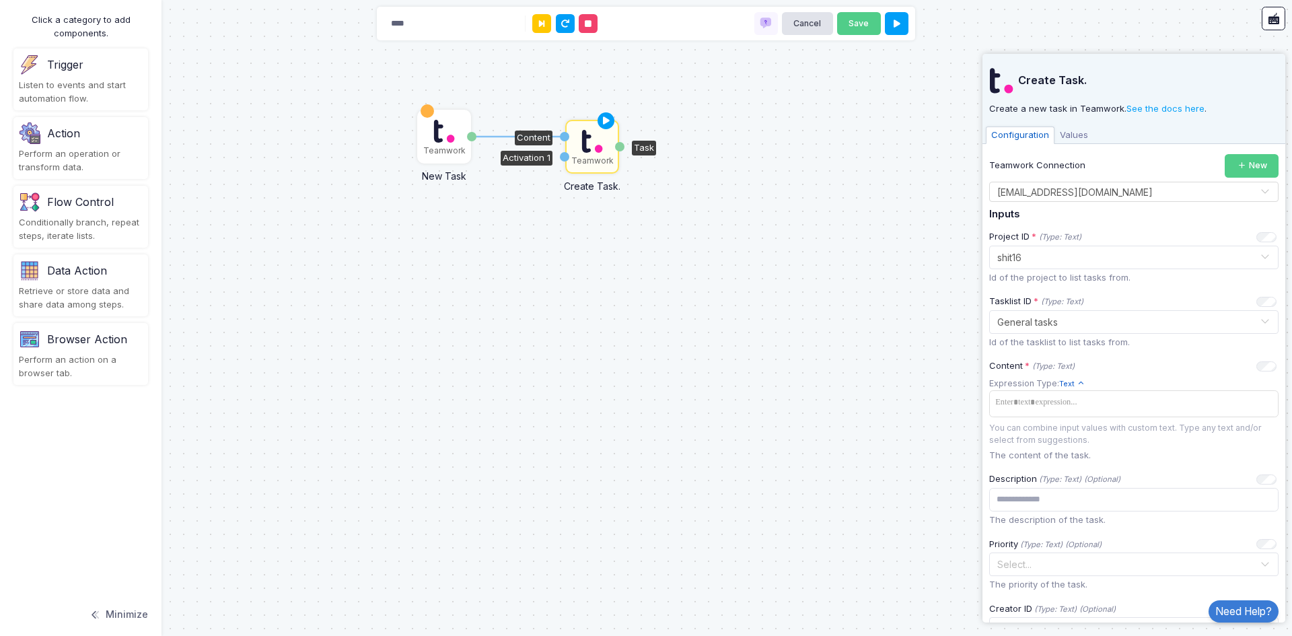
click at [40, 223] on div "Conditionally branch, repeat steps, iterate lists." at bounding box center [81, 229] width 124 height 26
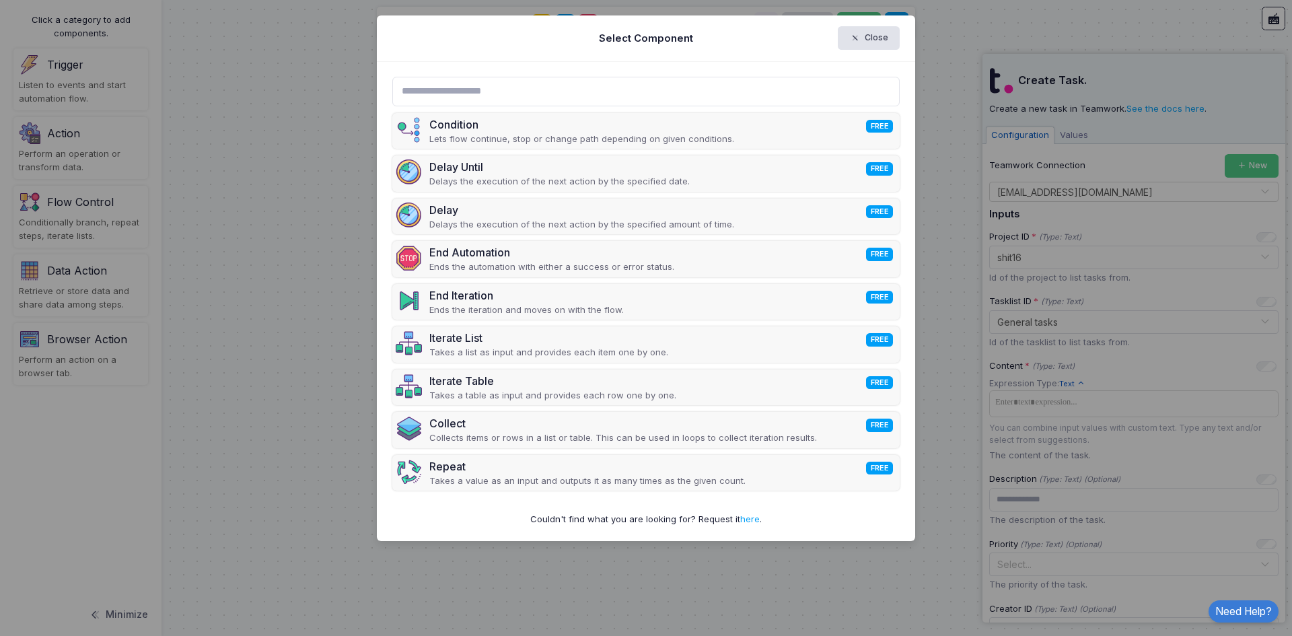
click at [85, 282] on ngb-modal-window "Select Component Close Condition FREE Lets flow continue, stop or change path d…" at bounding box center [646, 318] width 1292 height 636
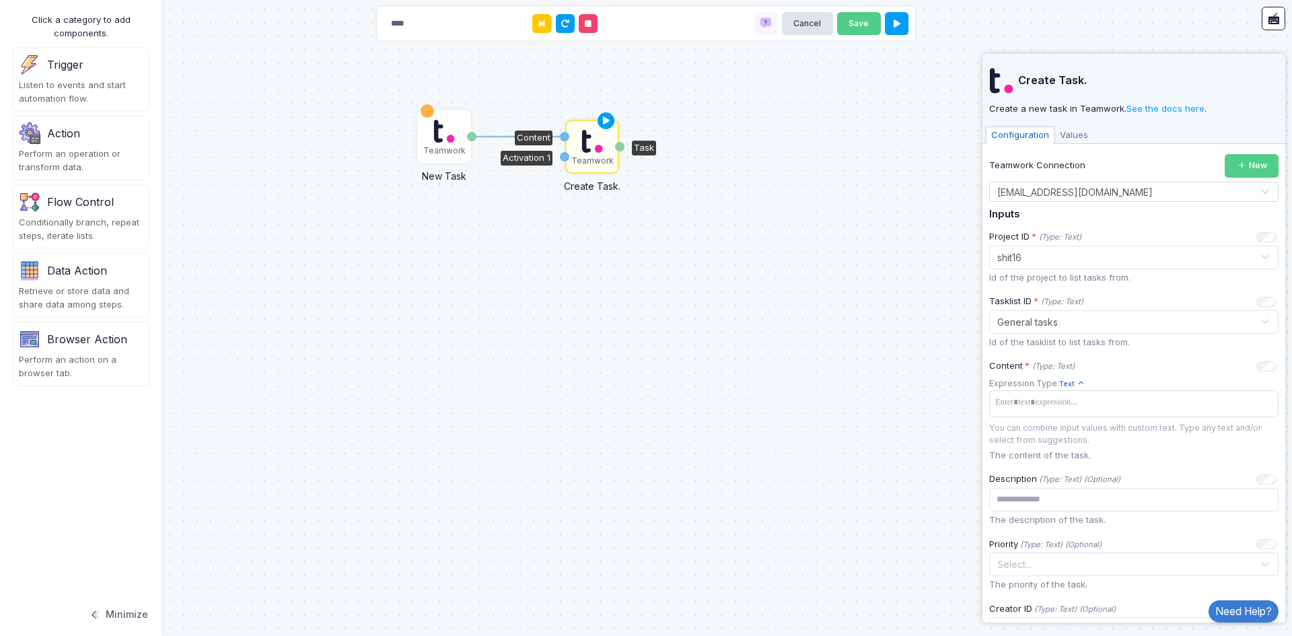
click at [85, 282] on div "Data Action Retrieve or store data and share data among steps." at bounding box center [80, 285] width 135 height 62
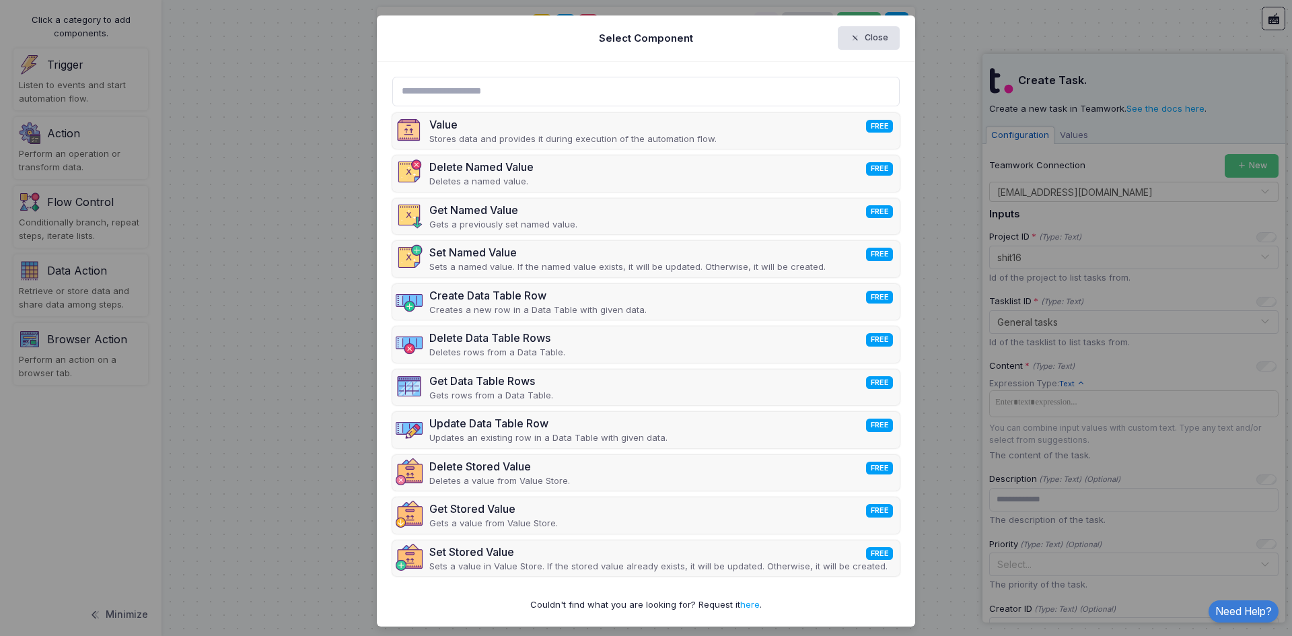
click at [102, 343] on ngb-modal-window "Select Component Close Value FREE Stores data and provides it during execution …" at bounding box center [646, 318] width 1292 height 636
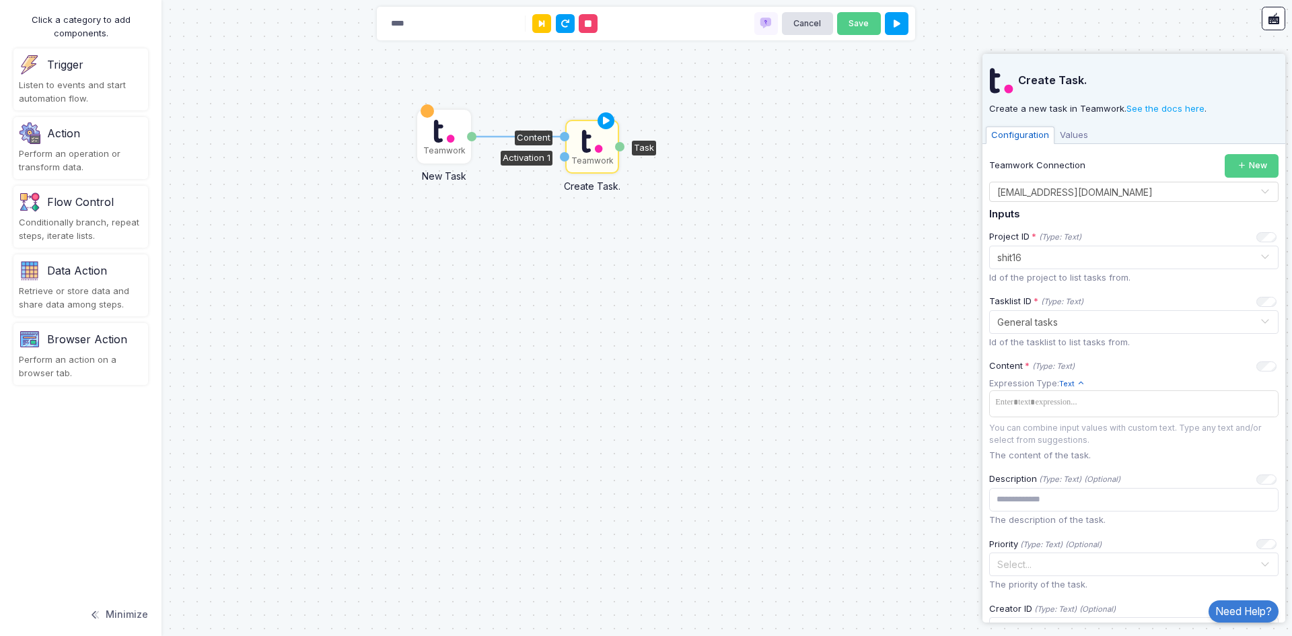
click at [102, 342] on div "Browser Action" at bounding box center [87, 339] width 80 height 16
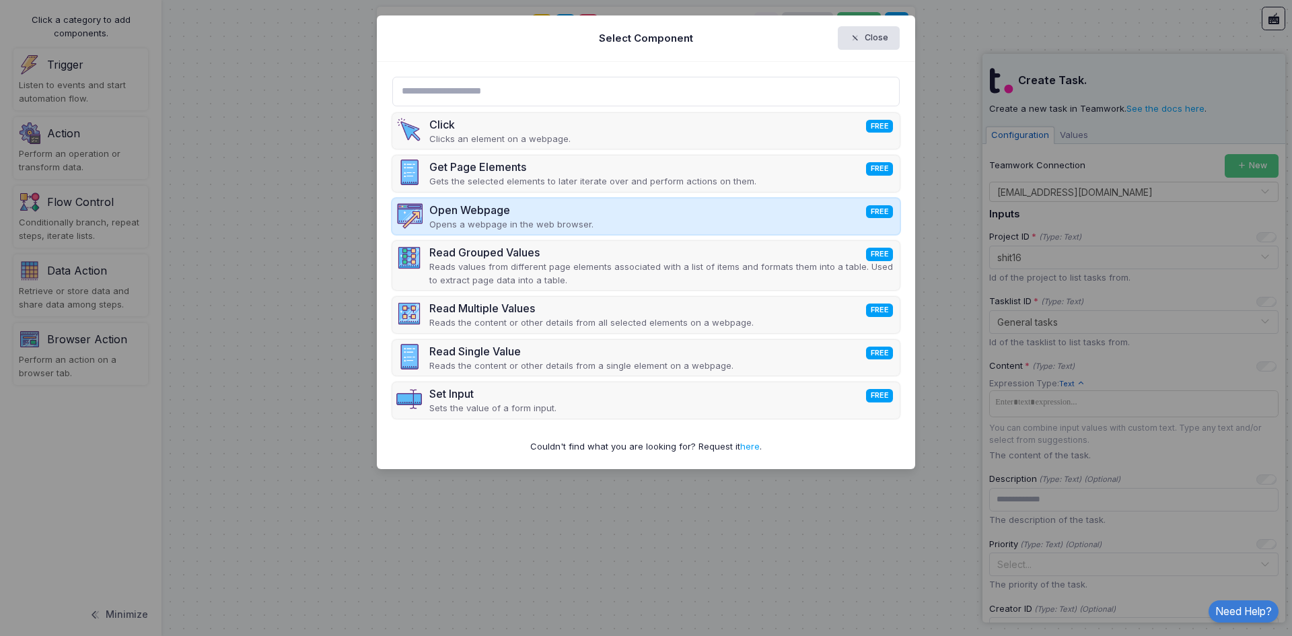
click at [501, 216] on div "Open Webpage FREE" at bounding box center [511, 210] width 164 height 16
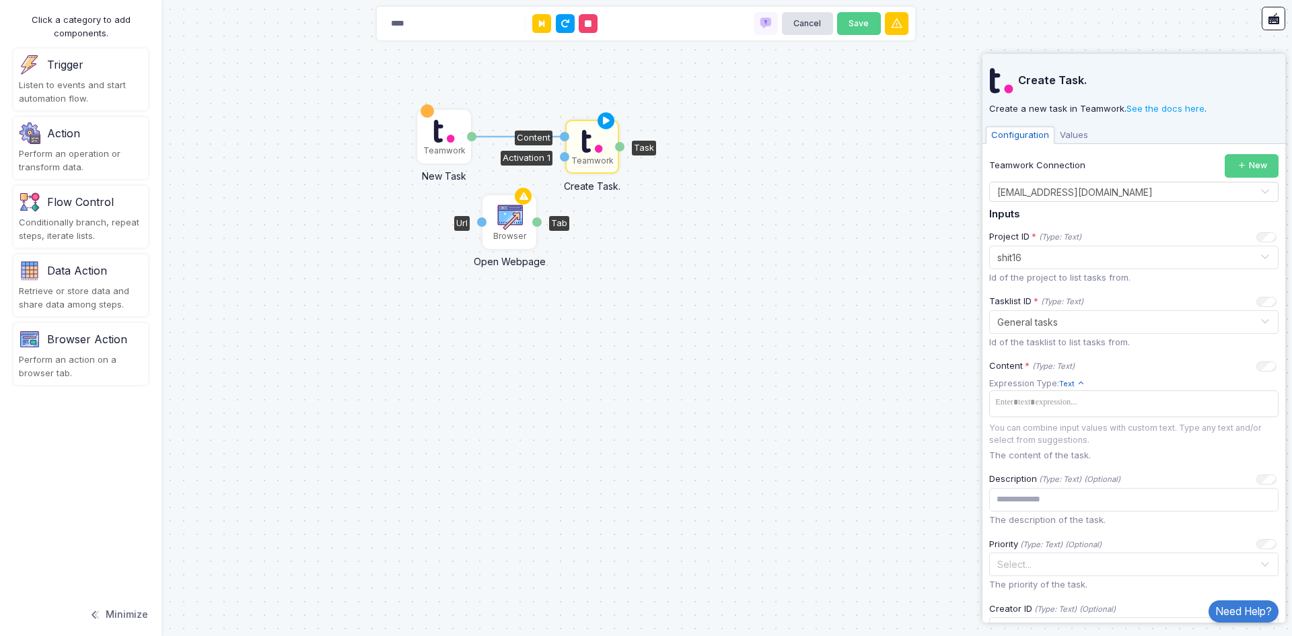
drag, startPoint x: 500, startPoint y: 222, endPoint x: 509, endPoint y: 222, distance: 9.4
click at [509, 222] on img at bounding box center [509, 216] width 27 height 27
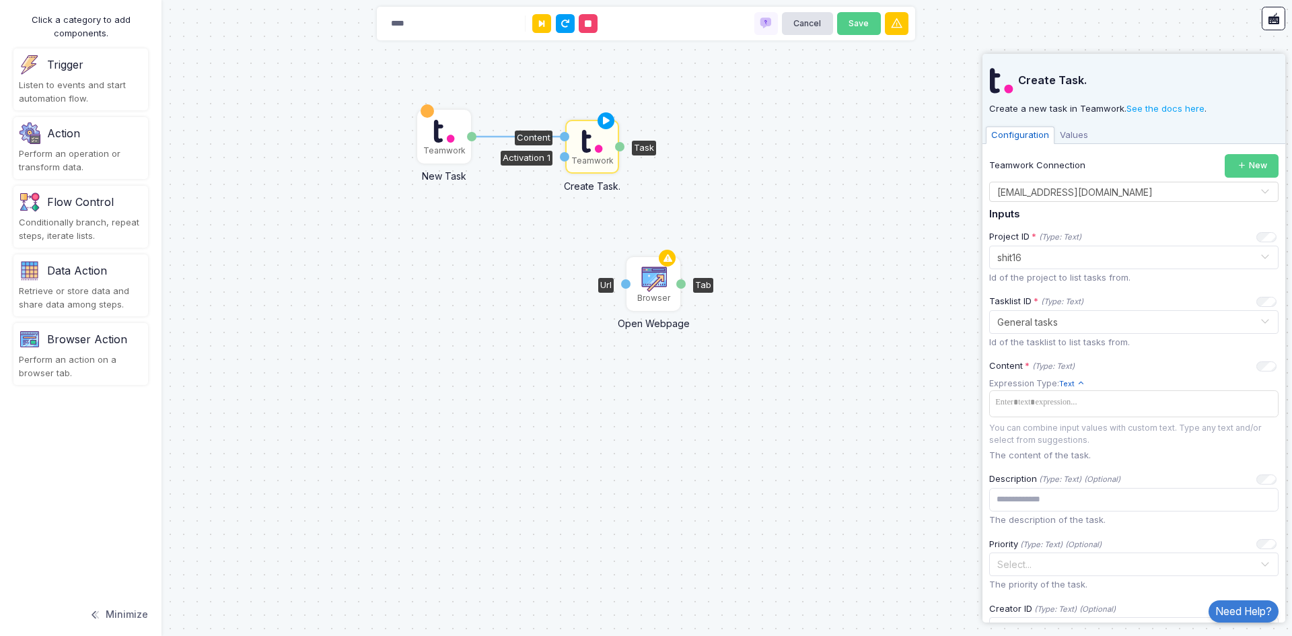
drag, startPoint x: 511, startPoint y: 230, endPoint x: 649, endPoint y: 287, distance: 148.4
click at [649, 287] on img at bounding box center [653, 278] width 27 height 27
